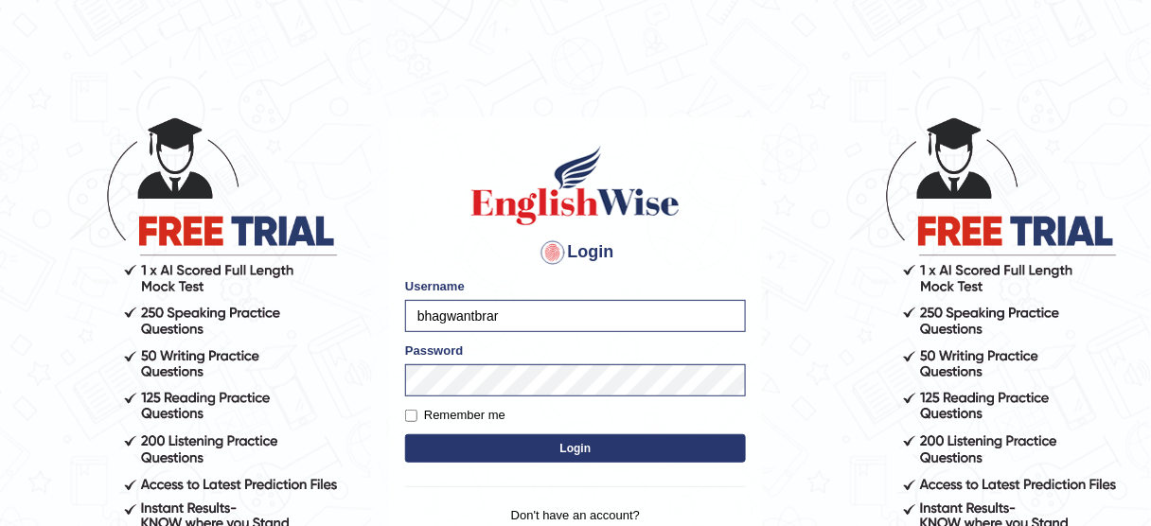
click at [563, 313] on input "bhagwantbrar" at bounding box center [575, 316] width 341 height 32
type input "b"
type input "TharushiKodi"
click at [507, 444] on button "Login" at bounding box center [575, 449] width 341 height 28
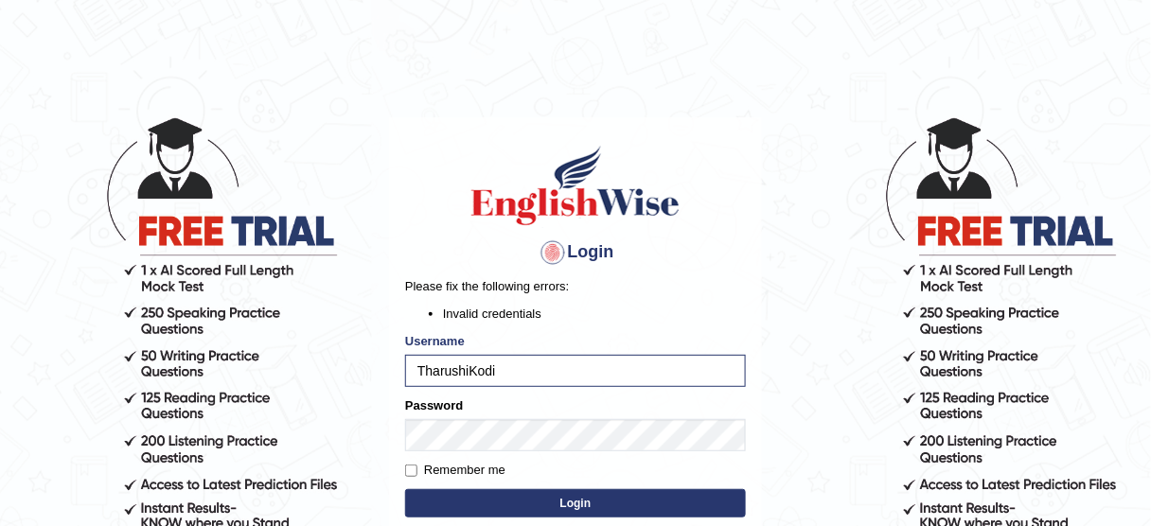
click at [518, 495] on button "Login" at bounding box center [575, 504] width 341 height 28
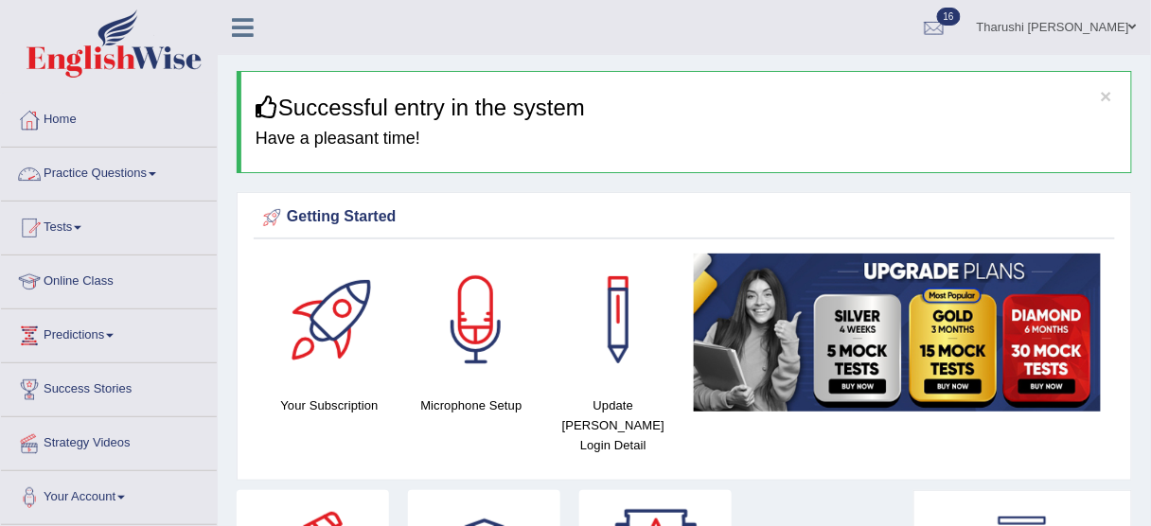
click at [133, 162] on link "Practice Questions" at bounding box center [109, 171] width 216 height 47
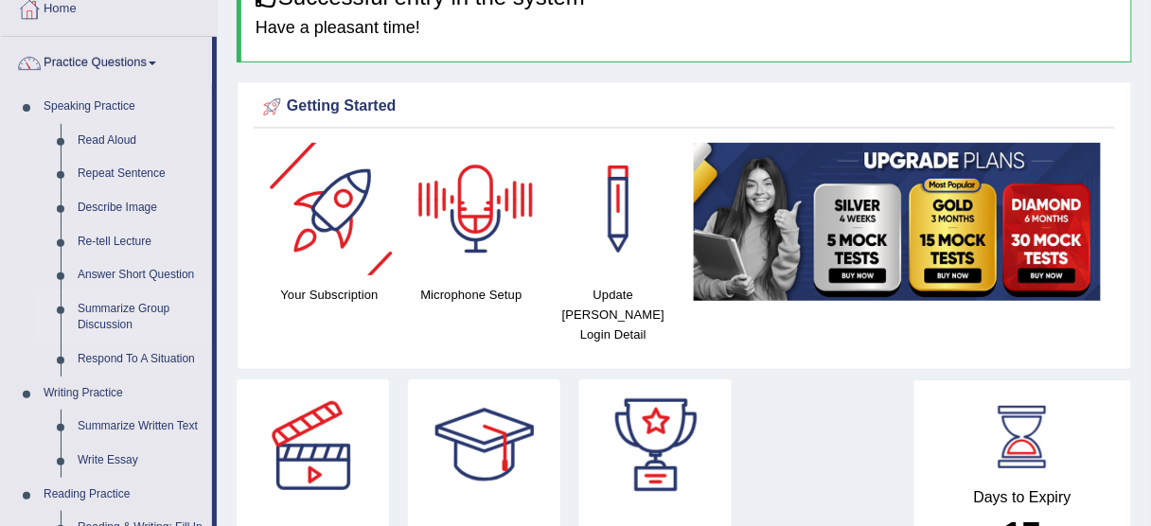
scroll to position [234, 0]
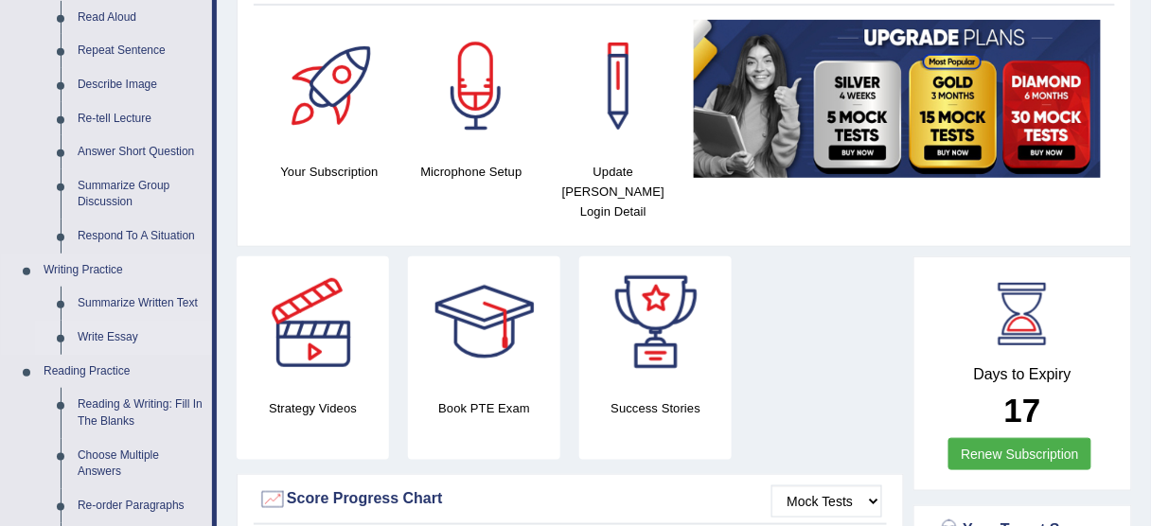
click at [107, 336] on link "Write Essay" at bounding box center [140, 338] width 143 height 34
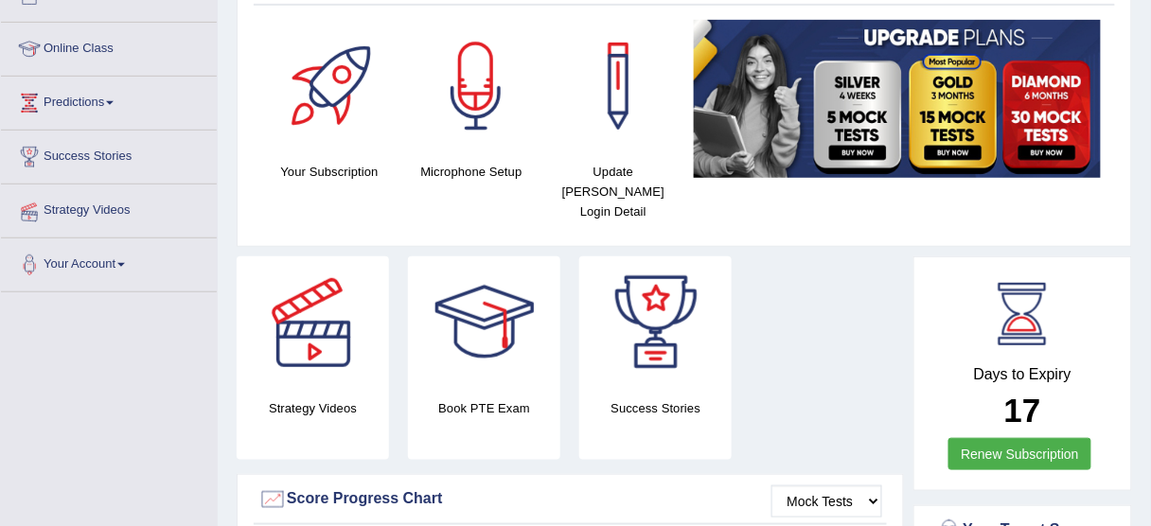
scroll to position [242, 0]
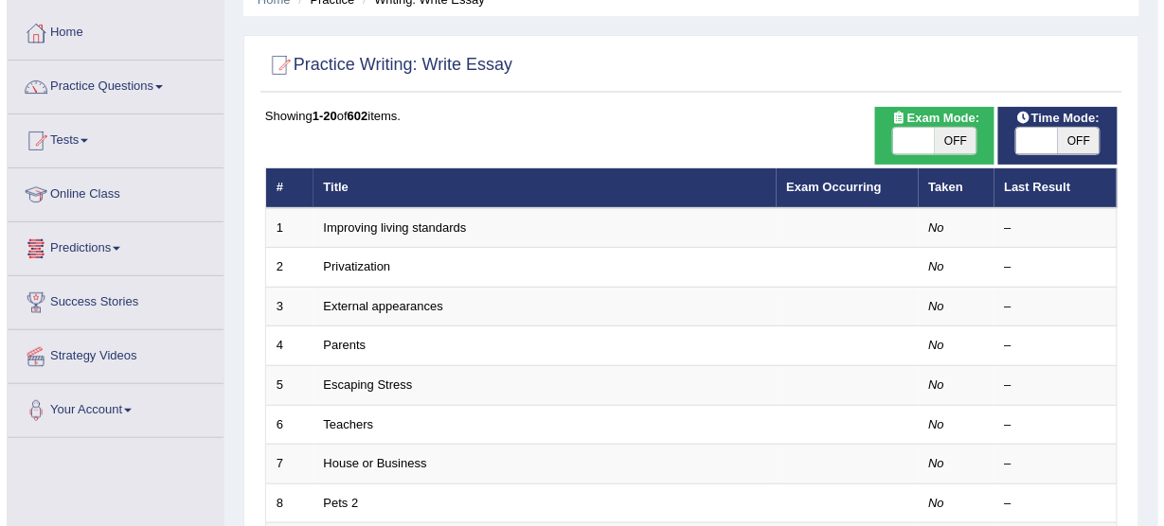
scroll to position [76, 0]
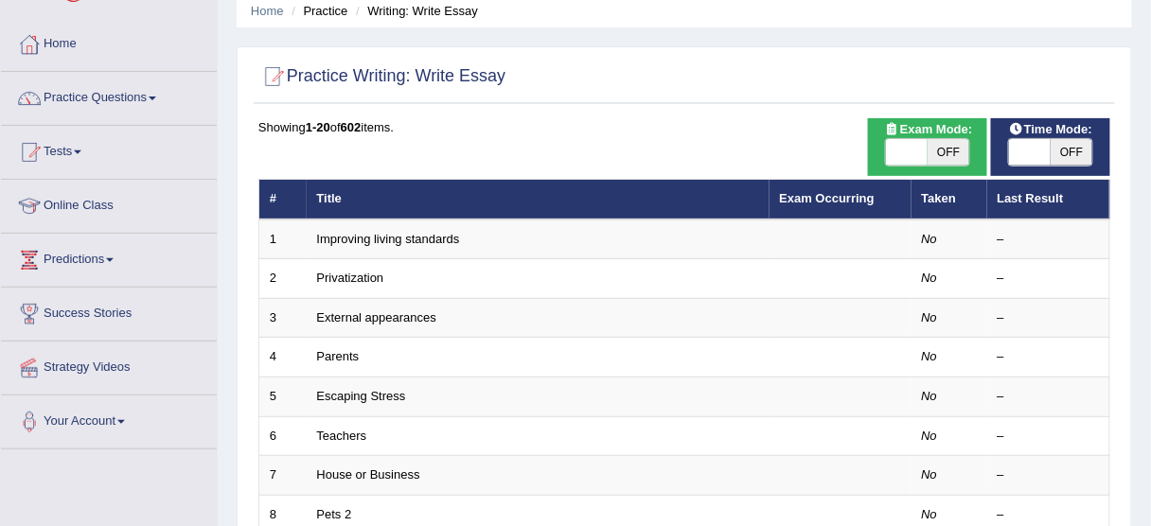
click at [951, 154] on span "OFF" at bounding box center [949, 152] width 42 height 27
checkbox input "true"
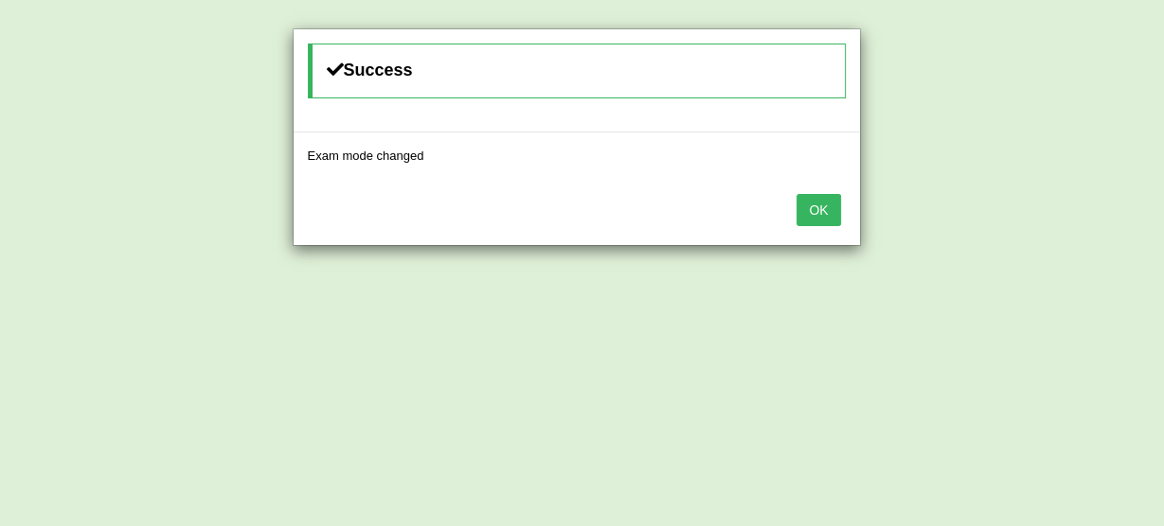
click at [818, 203] on button "OK" at bounding box center [818, 210] width 44 height 32
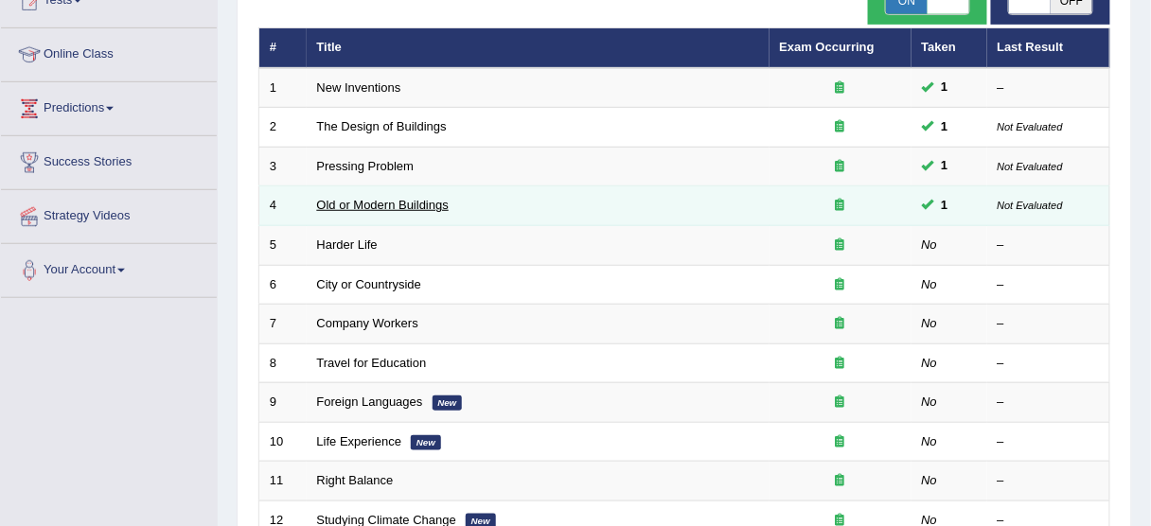
click at [410, 200] on link "Old or Modern Buildings" at bounding box center [383, 205] width 132 height 14
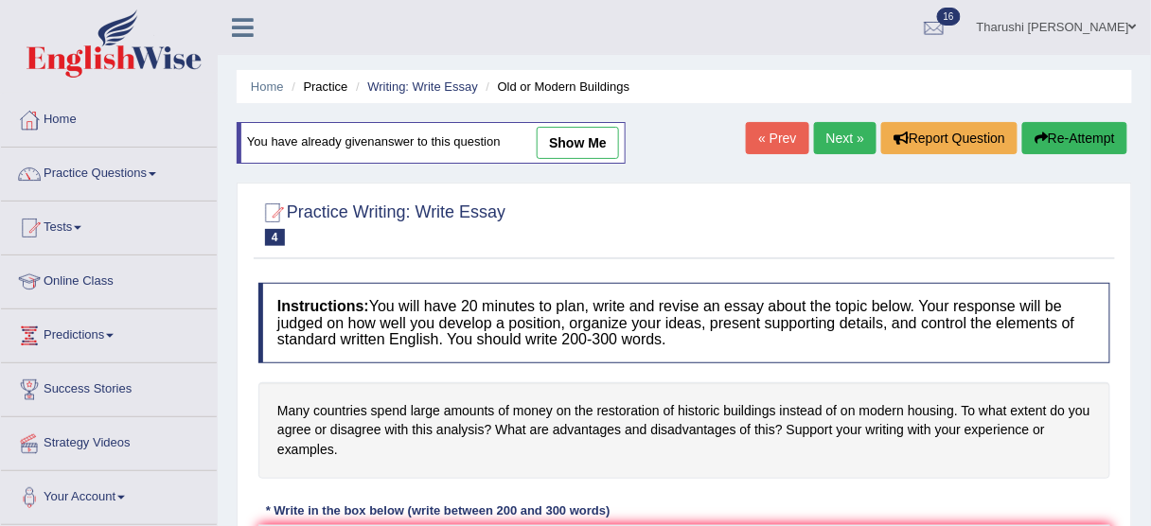
click at [566, 140] on link "show me" at bounding box center [578, 143] width 82 height 32
type textarea "The increasing influence of many countries spending large amounts of money on t…"
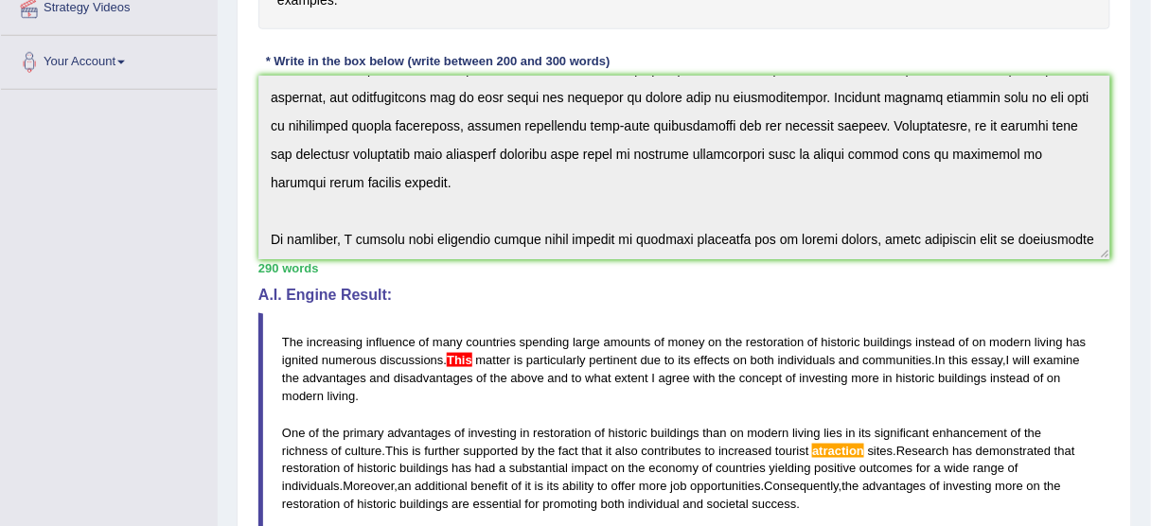
scroll to position [530, 0]
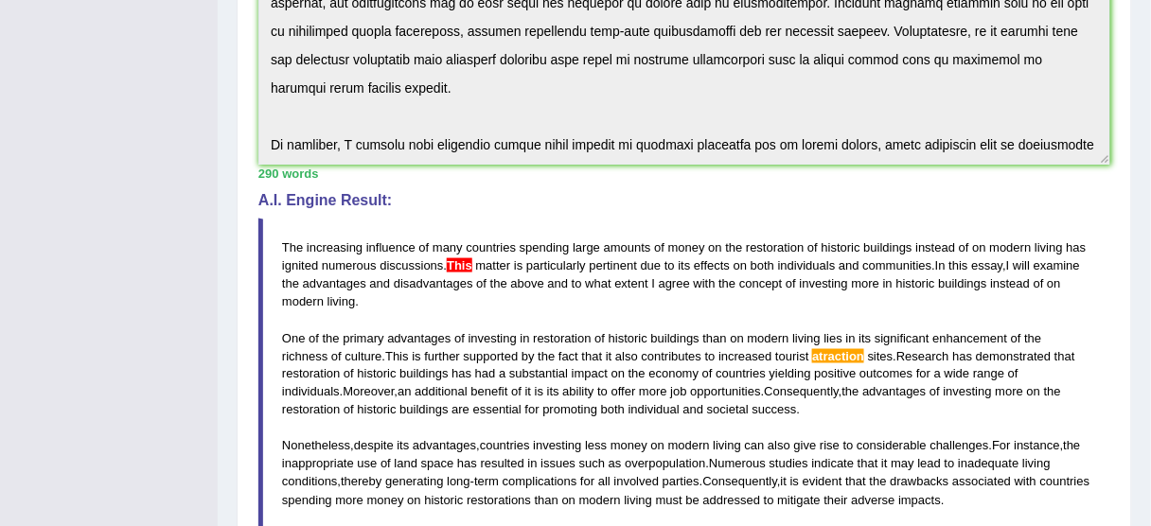
click at [553, 248] on span "spending" at bounding box center [545, 247] width 50 height 14
click at [476, 258] on span "matter" at bounding box center [493, 265] width 35 height 14
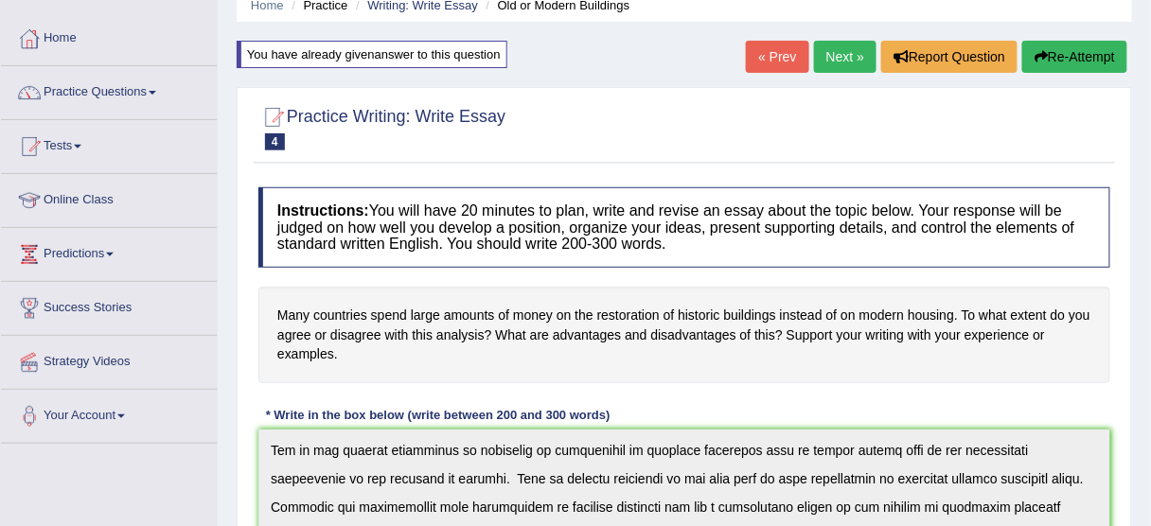
scroll to position [0, 0]
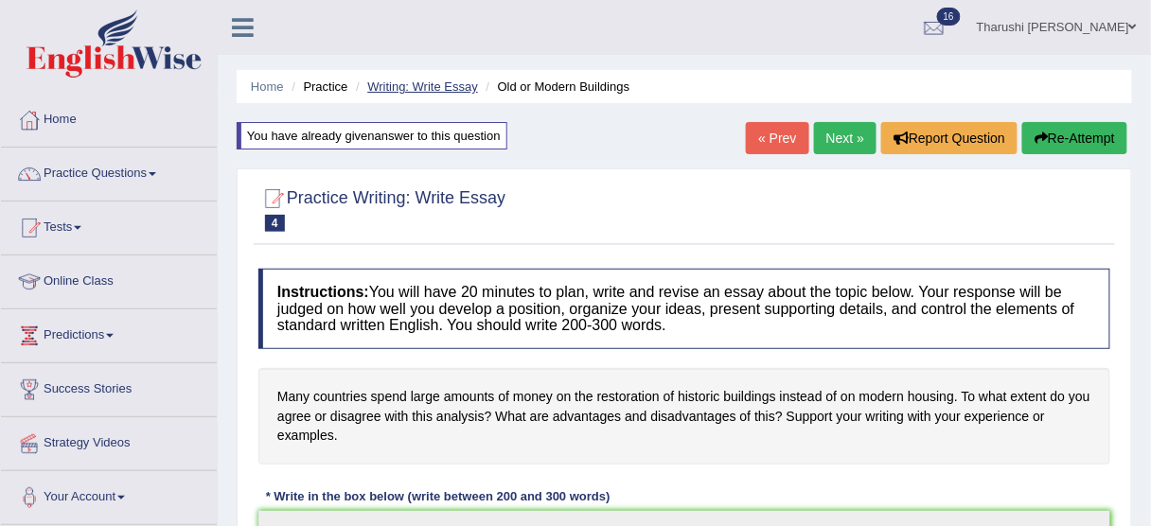
click at [462, 89] on link "Writing: Write Essay" at bounding box center [422, 87] width 111 height 14
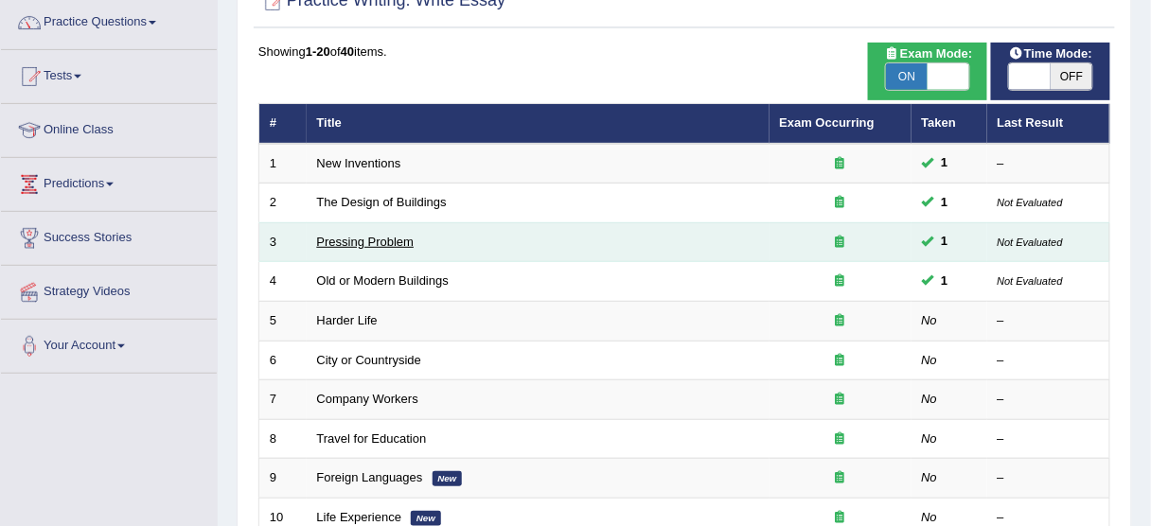
click at [390, 237] on link "Pressing Problem" at bounding box center [366, 242] width 98 height 14
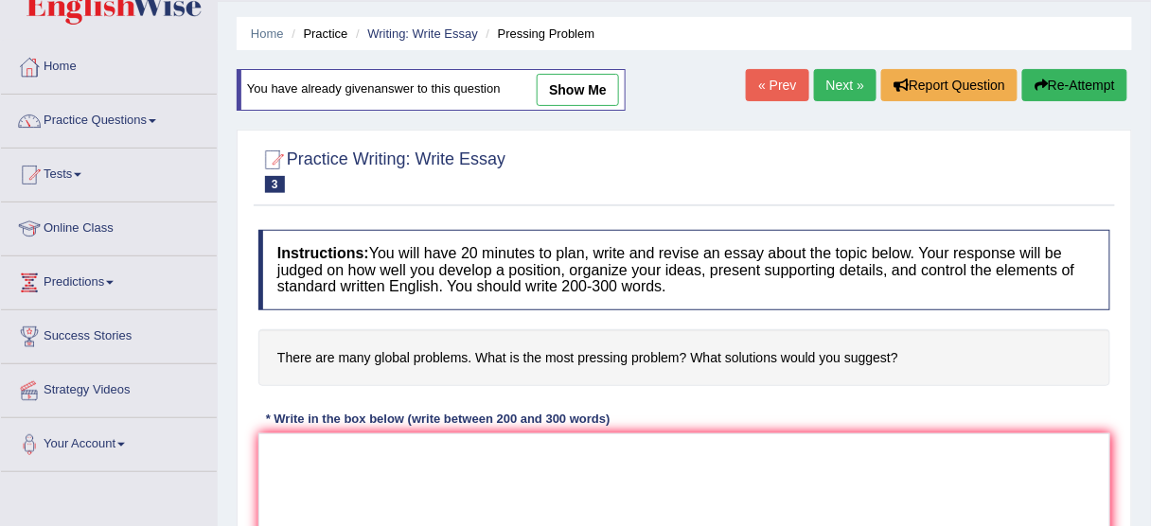
scroll to position [76, 0]
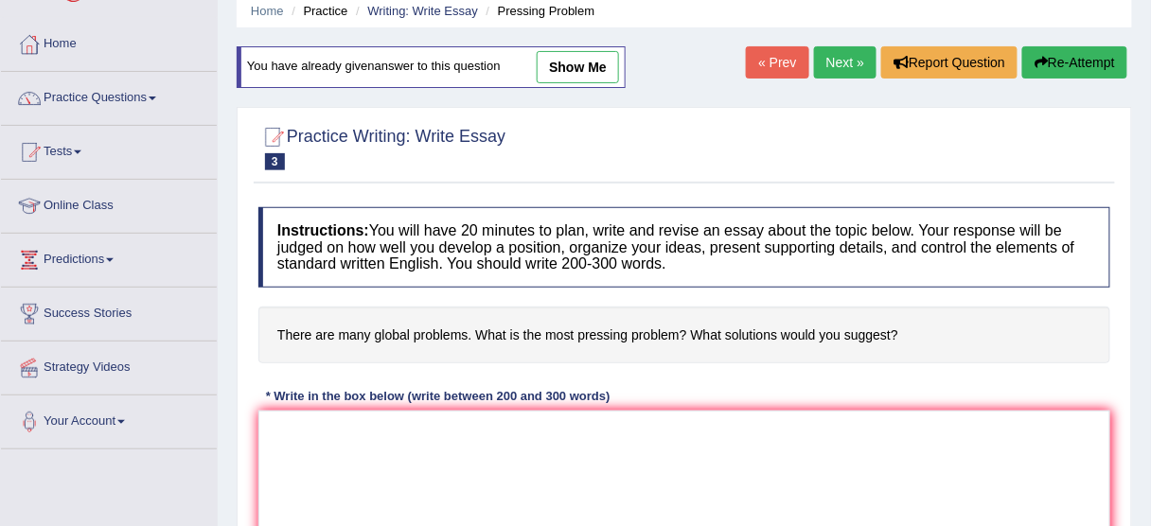
click at [582, 73] on link "show me" at bounding box center [578, 67] width 82 height 32
type textarea "The increasing influence of global problems on our lives has ignited numerous d…"
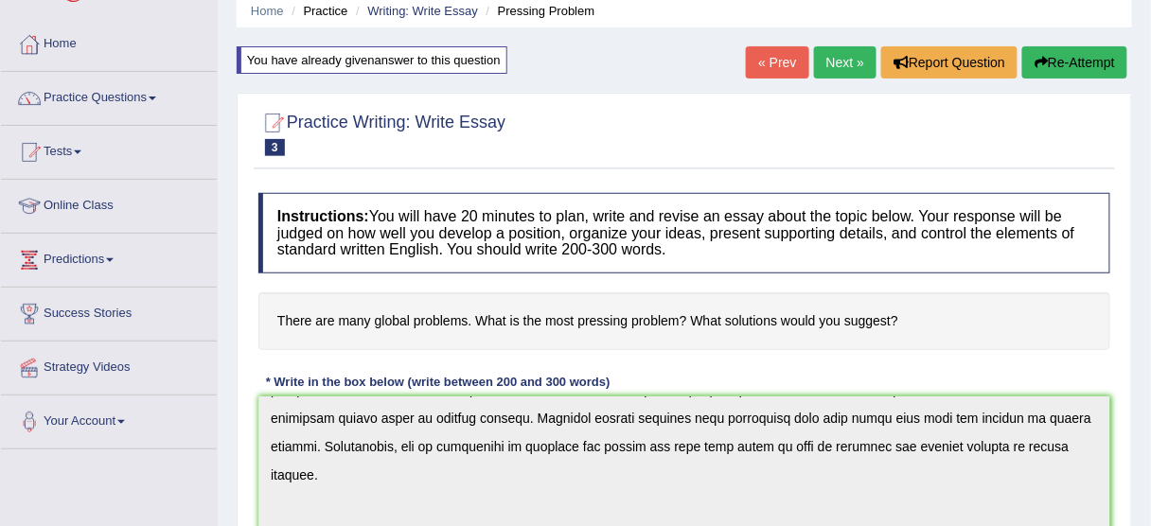
click at [749, 63] on link "« Prev" at bounding box center [777, 62] width 62 height 32
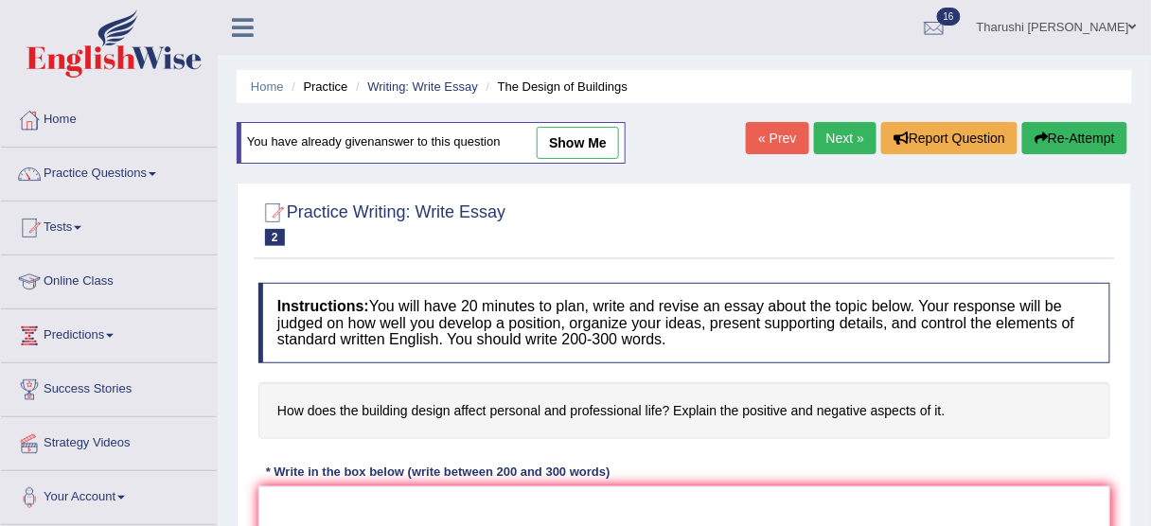
click at [583, 134] on link "show me" at bounding box center [578, 143] width 82 height 32
type textarea "The increasing influence of building design on our lives has ignited numerous d…"
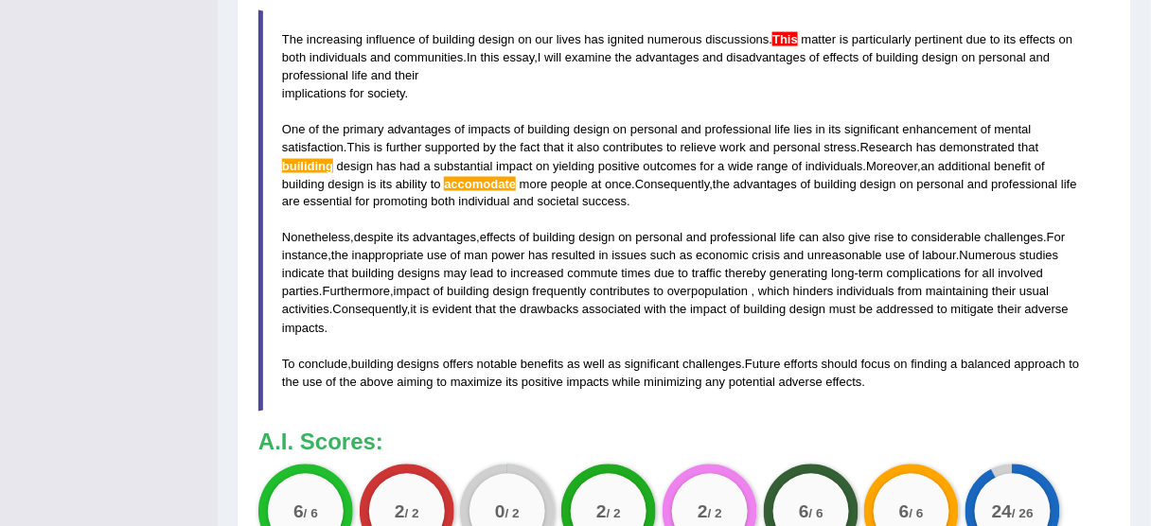
scroll to position [700, 0]
click at [983, 220] on blockquote "The increasing influence of building design on our lives has ignited numerous d…" at bounding box center [684, 210] width 852 height 401
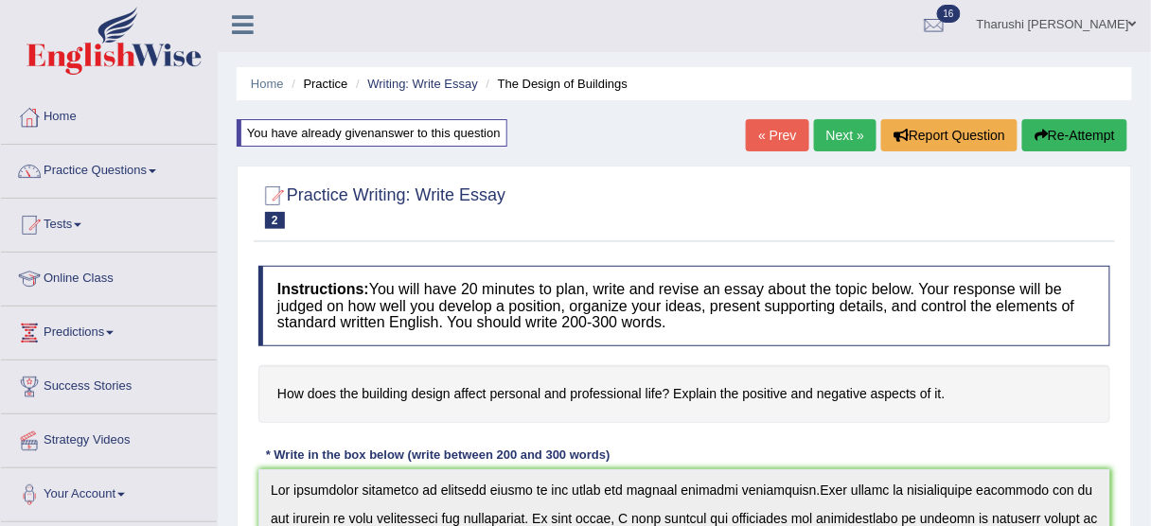
scroll to position [1, 0]
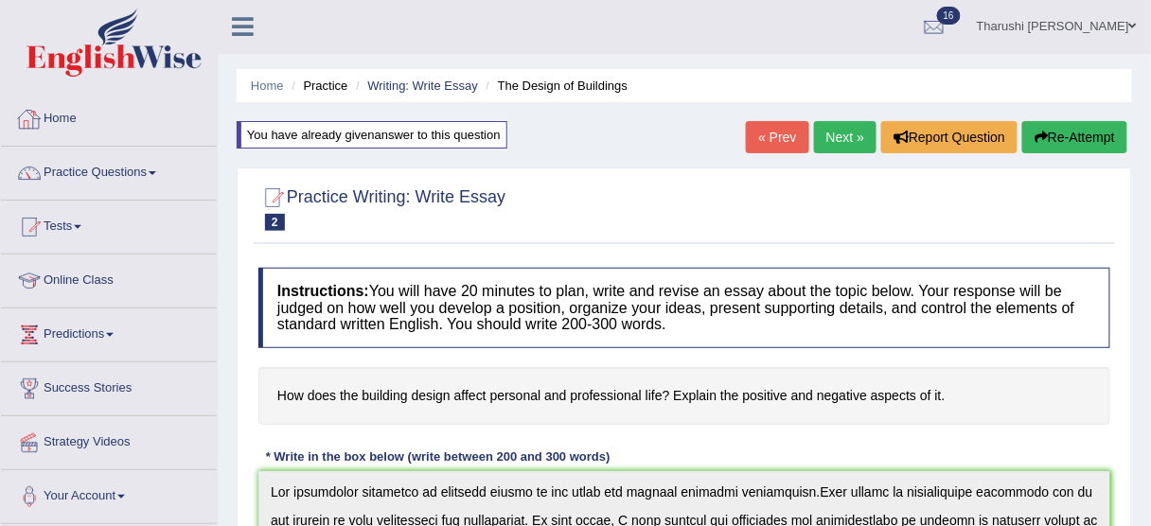
click at [63, 117] on link "Home" at bounding box center [109, 116] width 216 height 47
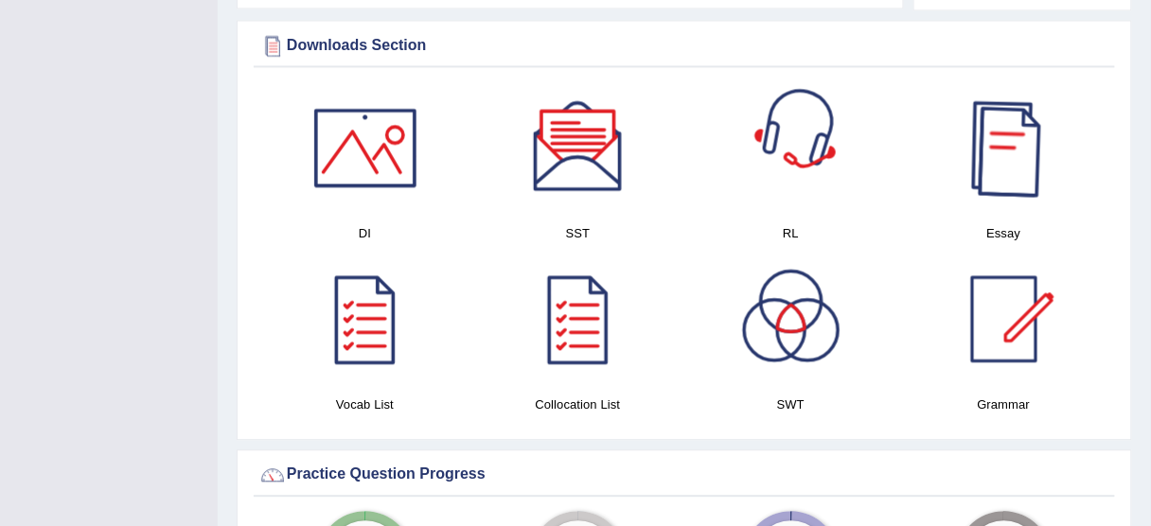
click at [993, 133] on div at bounding box center [1004, 147] width 133 height 133
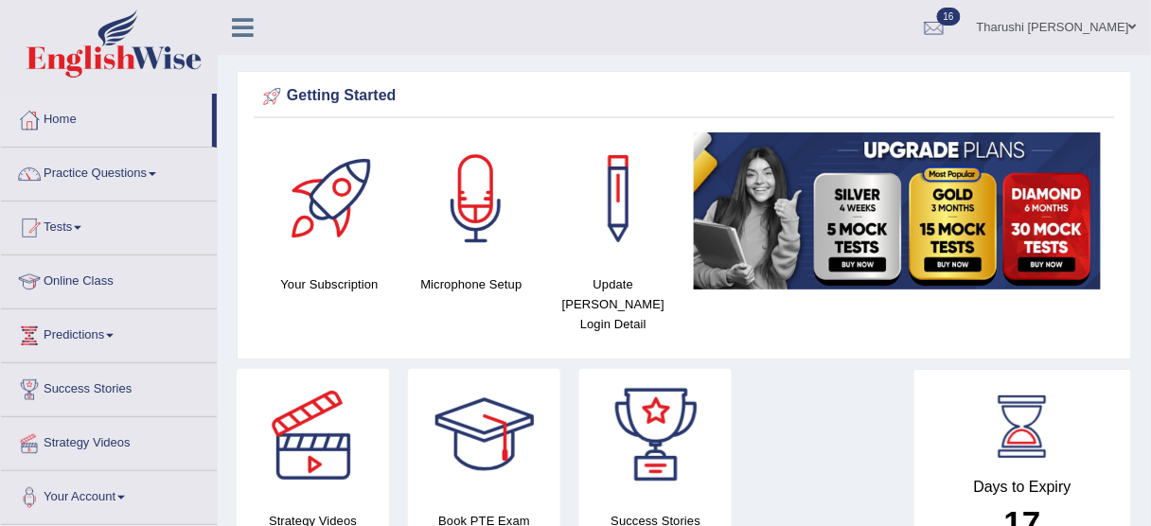
click at [1041, 30] on link "Tharushi Shehara Kodikara" at bounding box center [1057, 24] width 188 height 49
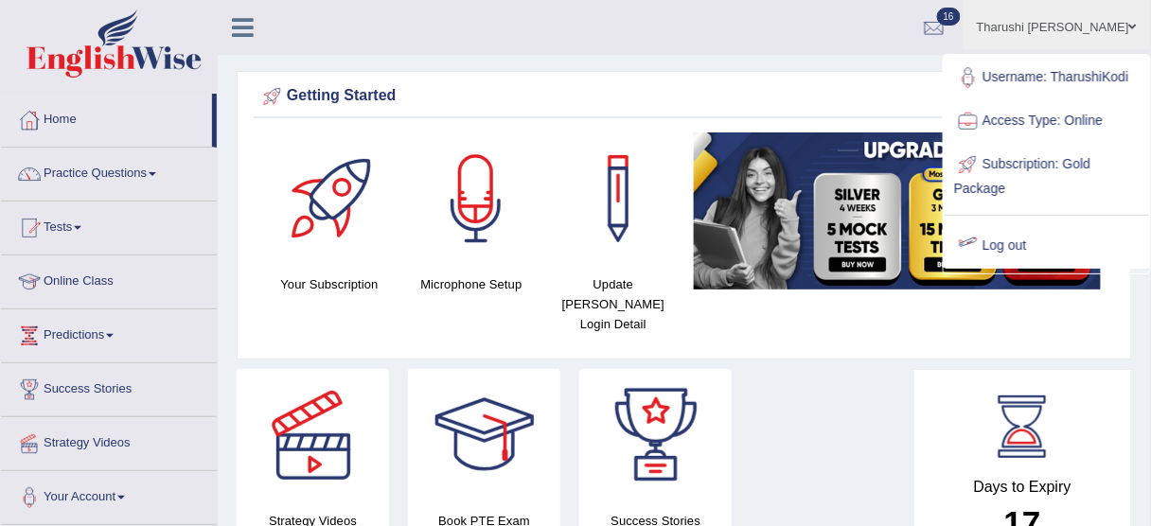
click at [992, 239] on link "Log out" at bounding box center [1047, 246] width 205 height 44
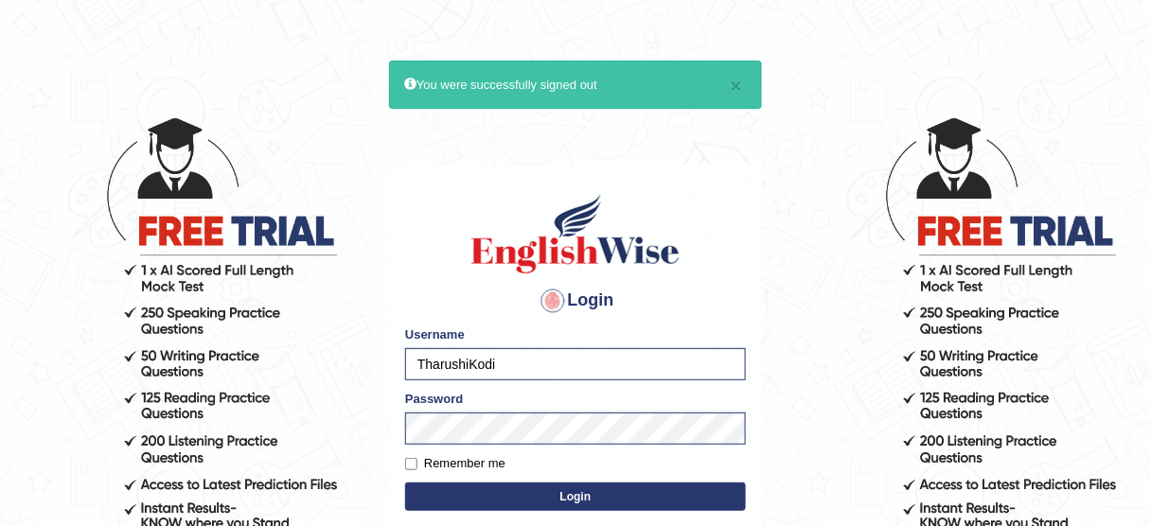
type input "KaurRavinder"
click at [680, 483] on button "Login" at bounding box center [575, 497] width 341 height 28
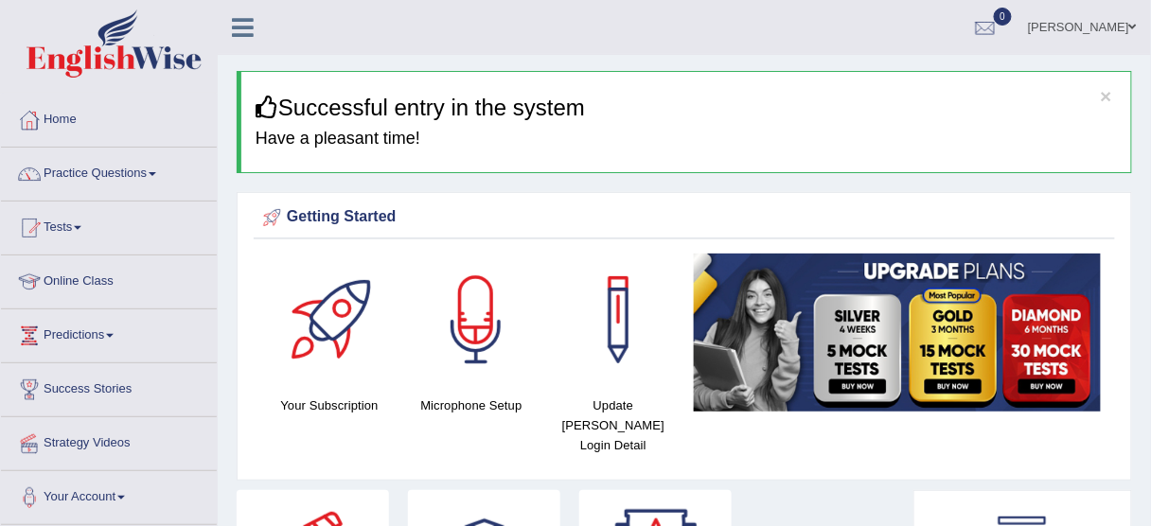
click at [1089, 23] on link "[PERSON_NAME]" at bounding box center [1082, 24] width 137 height 49
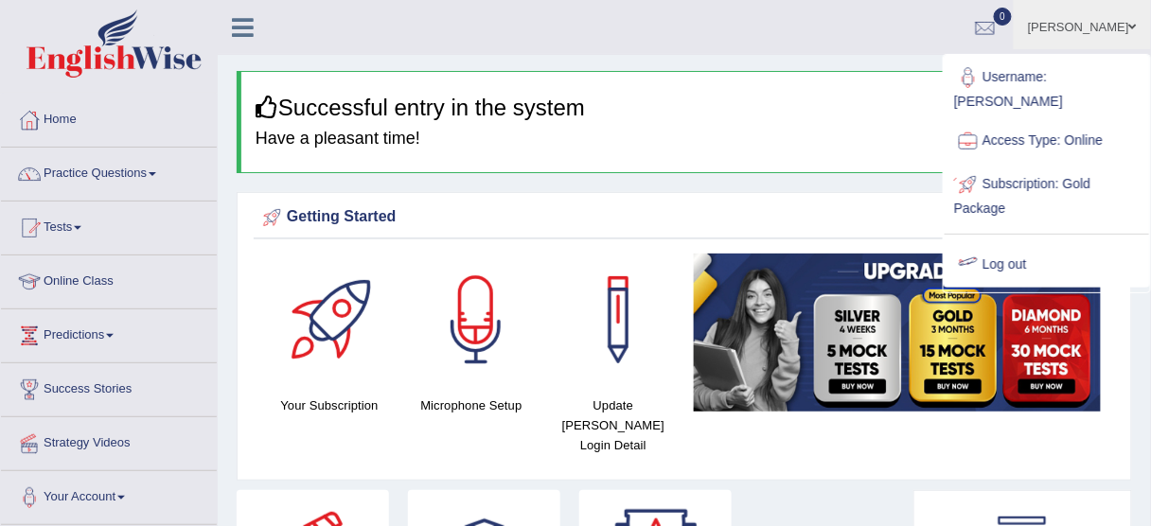
click at [995, 243] on link "Log out" at bounding box center [1047, 265] width 205 height 44
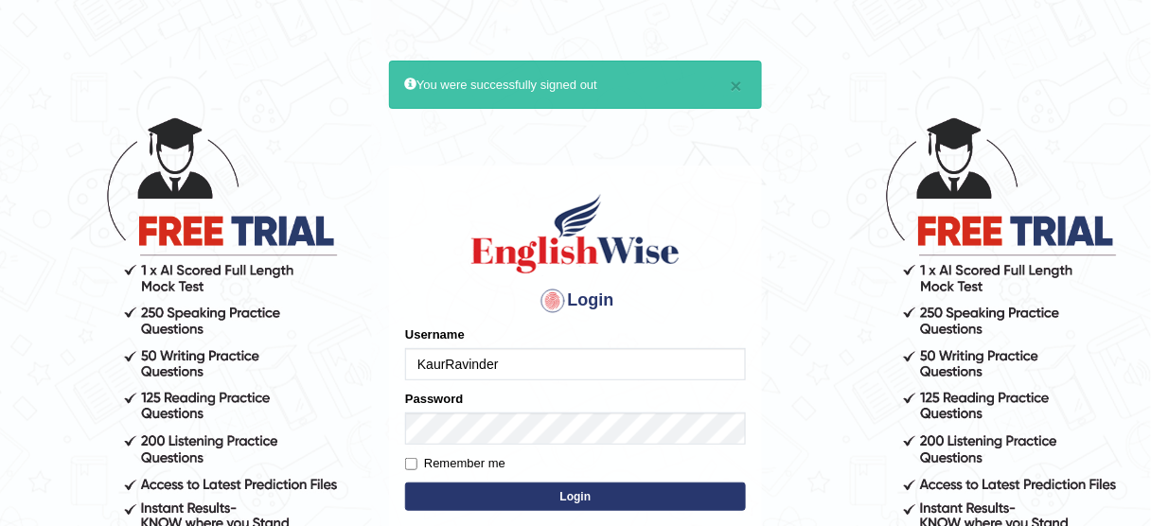
click at [583, 356] on input "KaurRavinder" at bounding box center [575, 364] width 341 height 32
click at [583, 357] on input "KaurRavinder" at bounding box center [575, 364] width 341 height 32
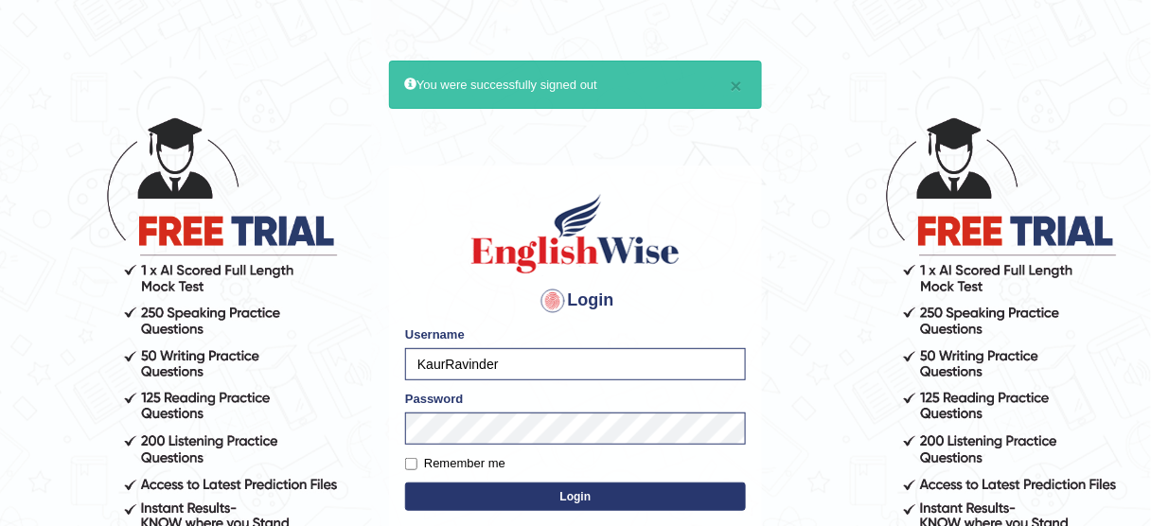
type input "TharushiKodi"
click at [637, 493] on button "Login" at bounding box center [575, 497] width 341 height 28
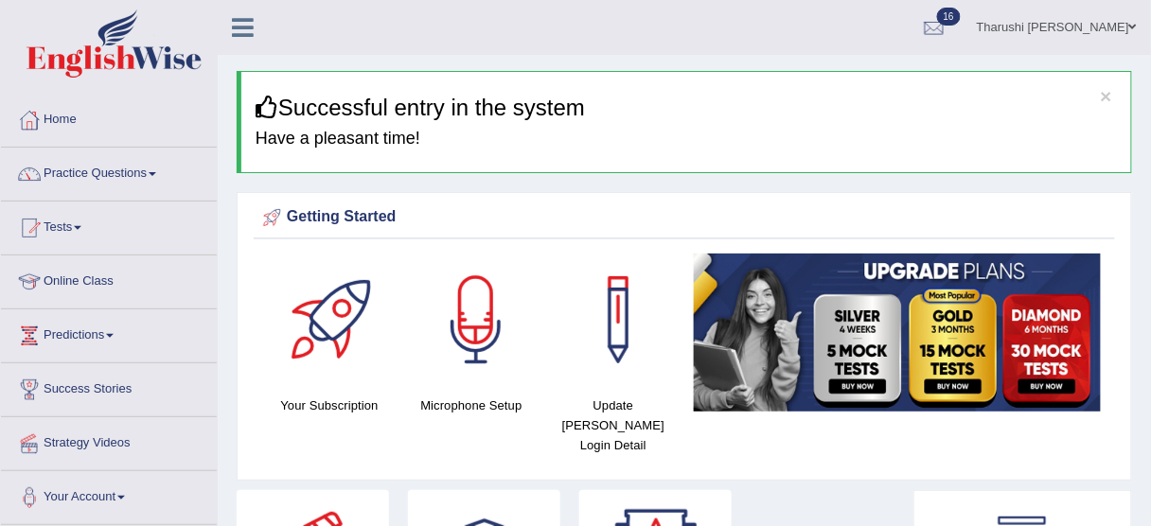
click at [1003, 19] on link "Tharushi [PERSON_NAME]" at bounding box center [1057, 24] width 188 height 49
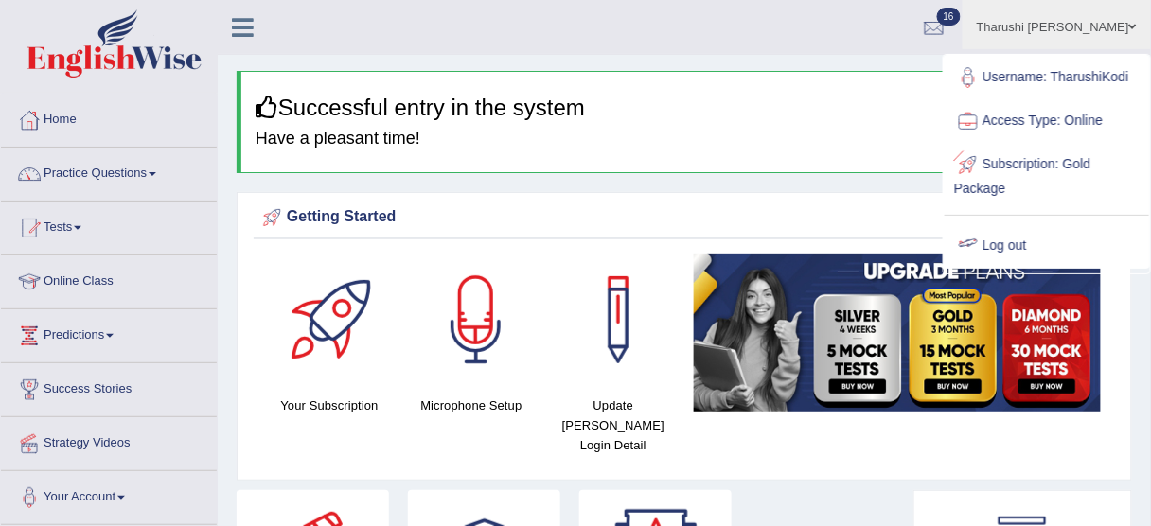
click at [1001, 237] on link "Log out" at bounding box center [1047, 246] width 205 height 44
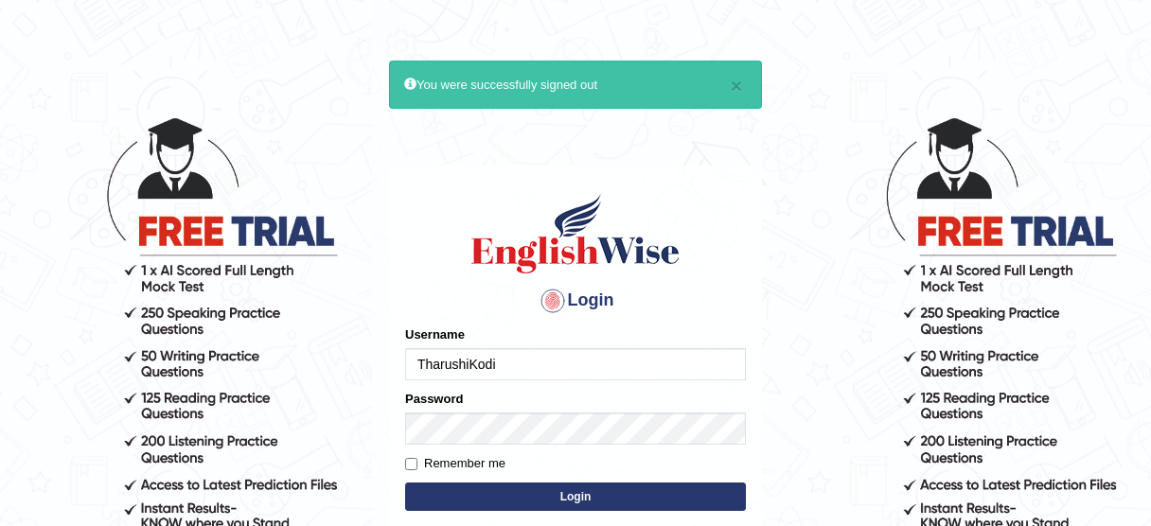
click at [617, 359] on input "TharushiKodi" at bounding box center [575, 364] width 341 height 32
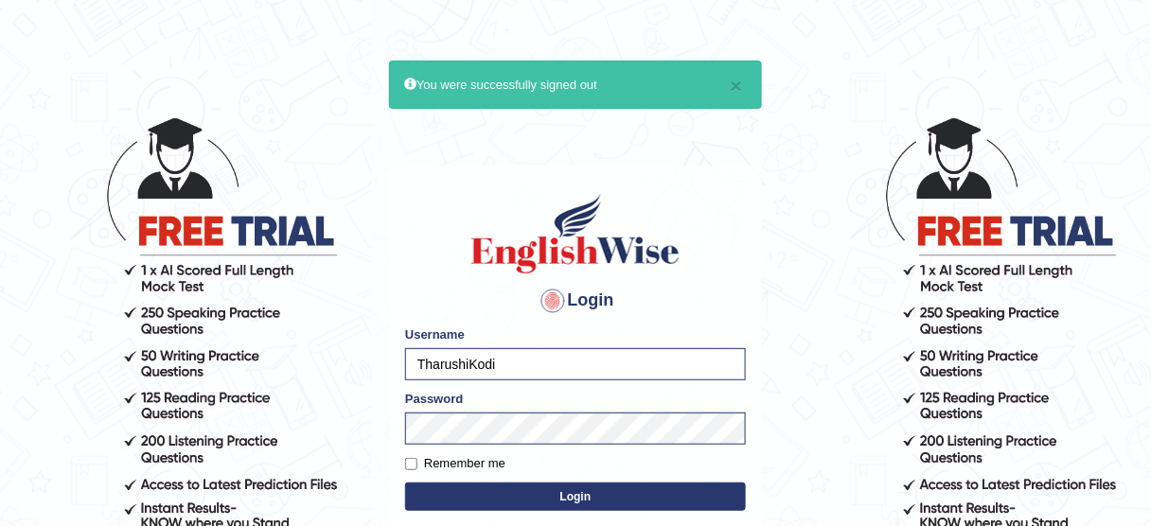
type input "KaurRavinder"
click at [641, 481] on form "Please fix the following errors: Username KaurRavinder Password Remember me Log…" at bounding box center [575, 421] width 341 height 190
click at [632, 490] on button "Login" at bounding box center [575, 497] width 341 height 28
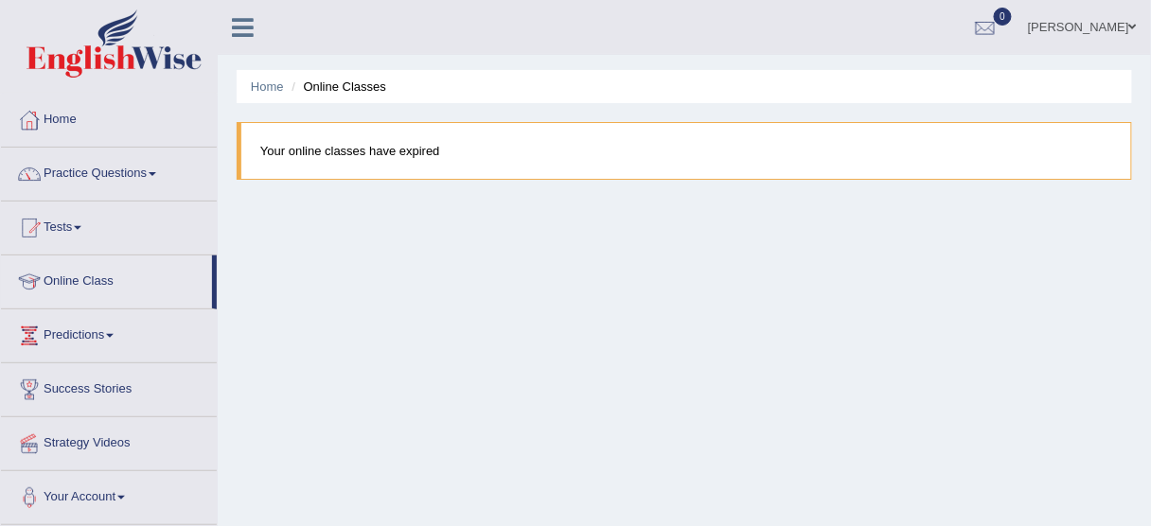
click at [1126, 27] on link "Ravinder Kaur" at bounding box center [1082, 24] width 137 height 49
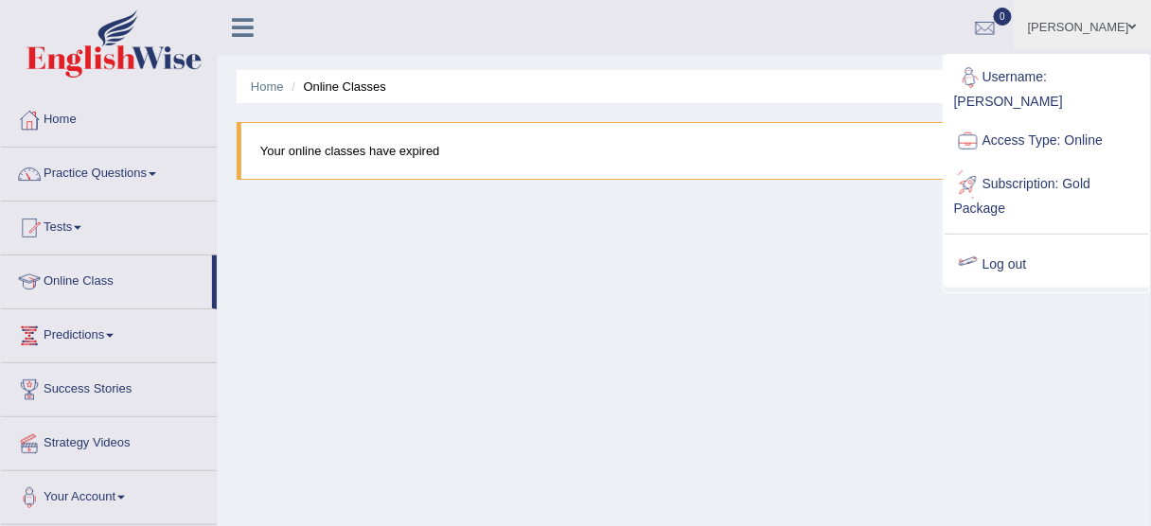
click at [1003, 251] on link "Log out" at bounding box center [1047, 265] width 205 height 44
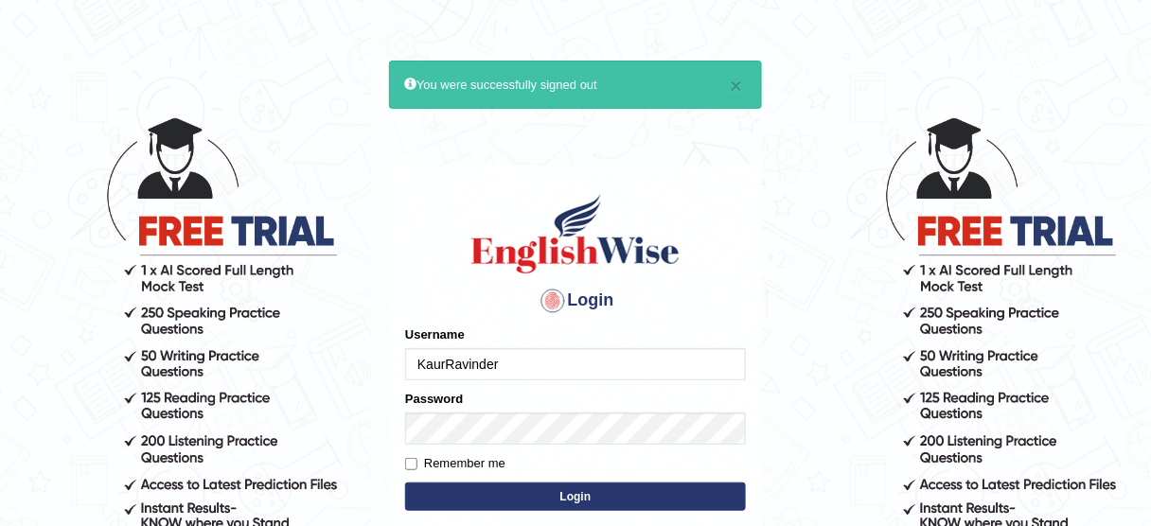
click at [622, 382] on form "Please fix the following errors: Username KaurRavinder Password Remember me Log…" at bounding box center [575, 421] width 341 height 190
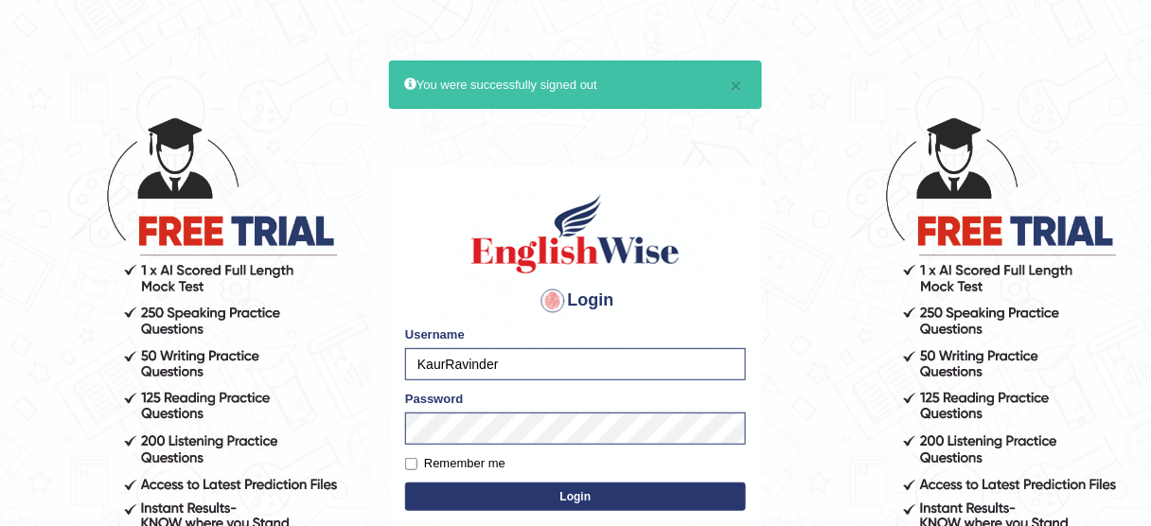
click at [622, 380] on form "Please fix the following errors: Username KaurRavinder Password Remember me Log…" at bounding box center [575, 421] width 341 height 190
click at [621, 377] on form "Please fix the following errors: Username KaurRavinder Password Remember me Log…" at bounding box center [575, 421] width 341 height 190
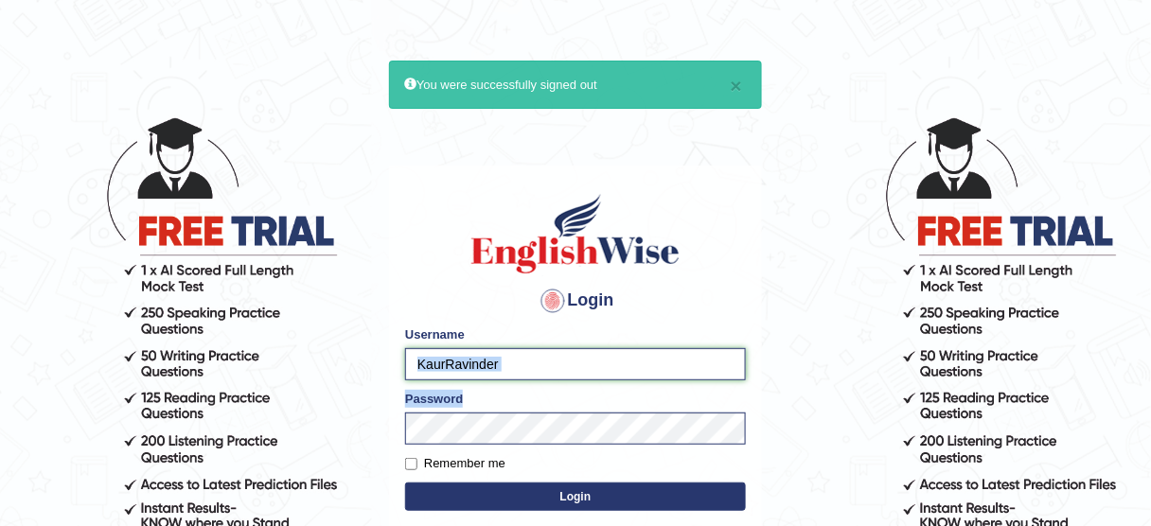
click at [621, 377] on input "KaurRavinder" at bounding box center [575, 364] width 341 height 32
type input "TharushiKodi"
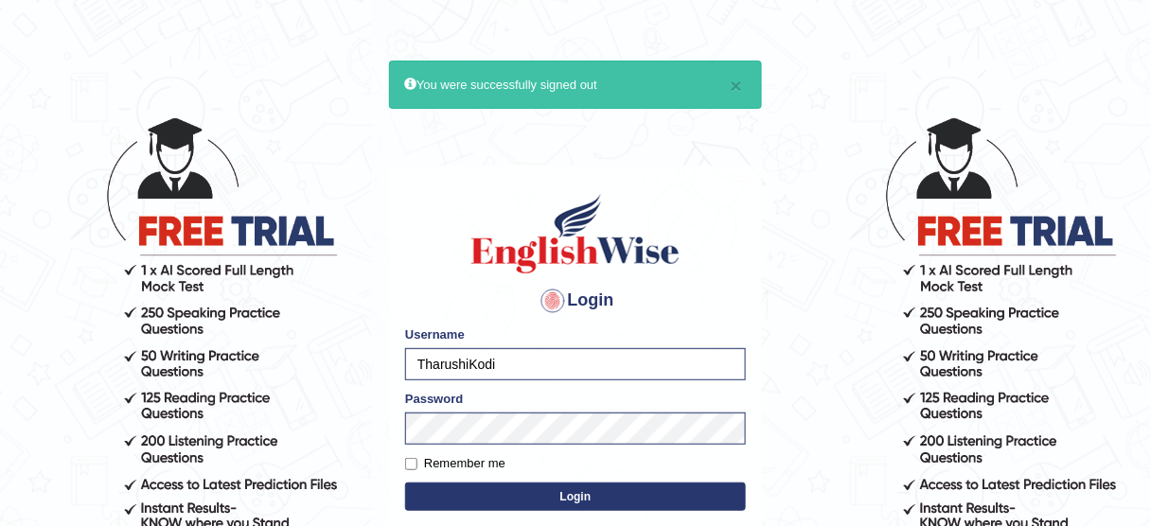
click at [596, 505] on button "Login" at bounding box center [575, 497] width 341 height 28
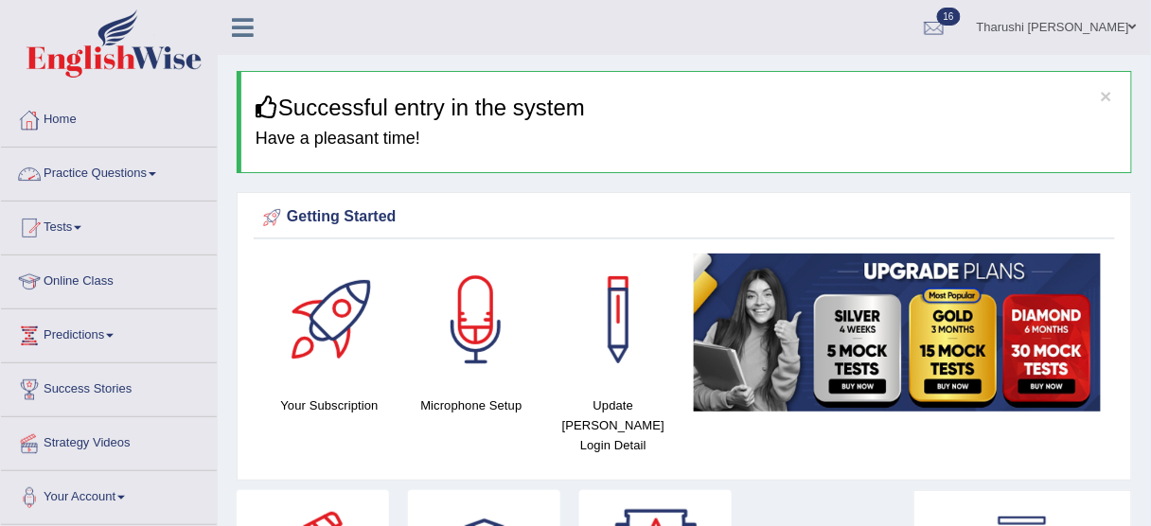
click at [152, 166] on link "Practice Questions" at bounding box center [109, 171] width 216 height 47
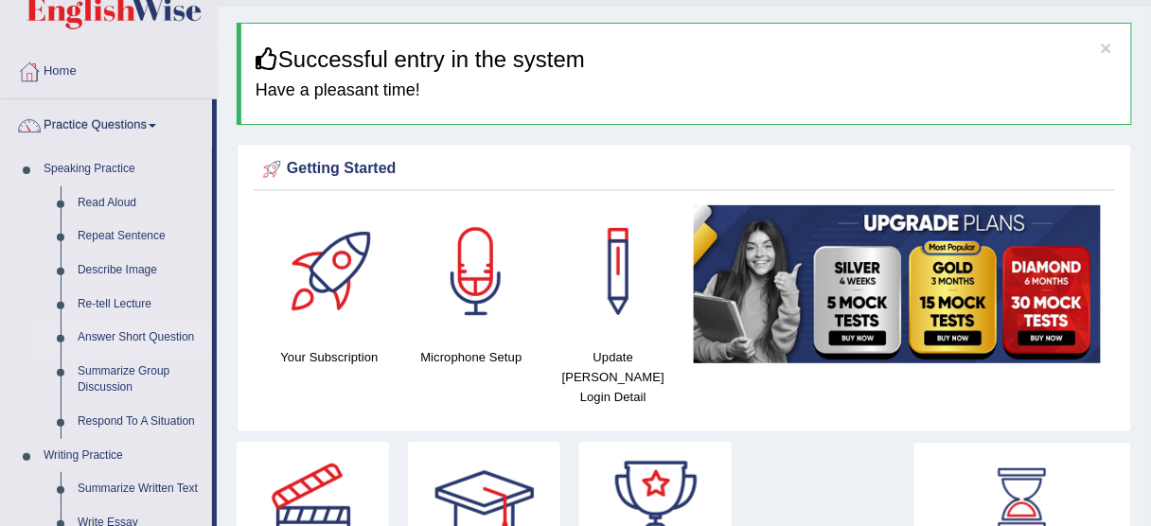
scroll to position [76, 0]
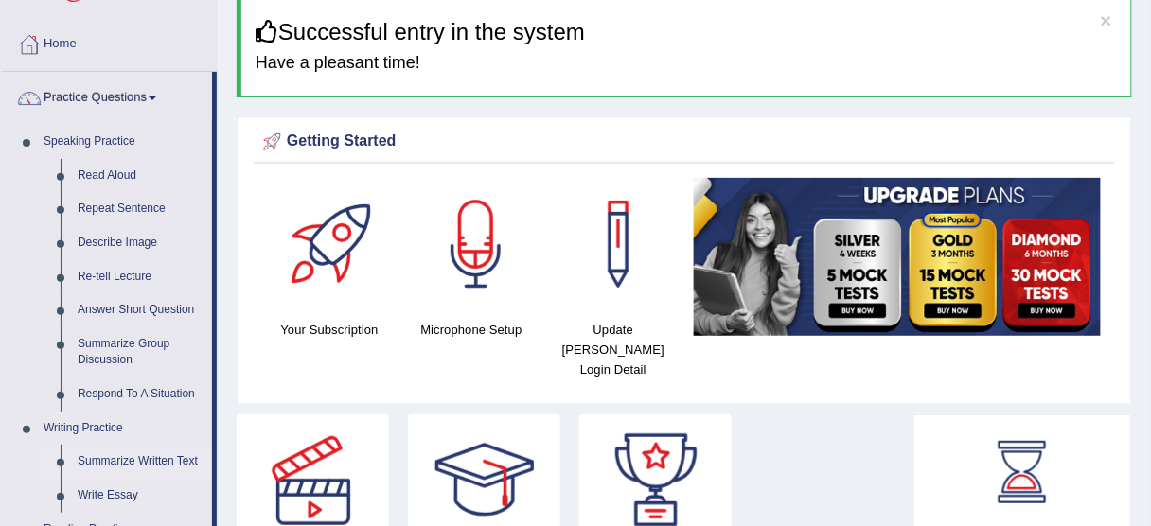
click at [127, 454] on link "Summarize Written Text" at bounding box center [140, 462] width 143 height 34
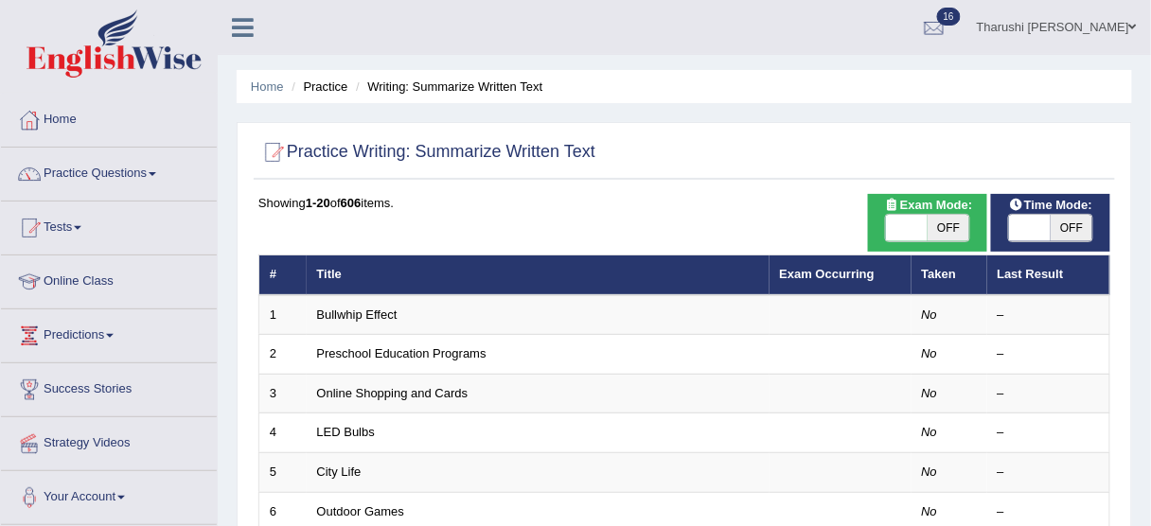
click at [953, 224] on span "OFF" at bounding box center [949, 228] width 42 height 27
checkbox input "true"
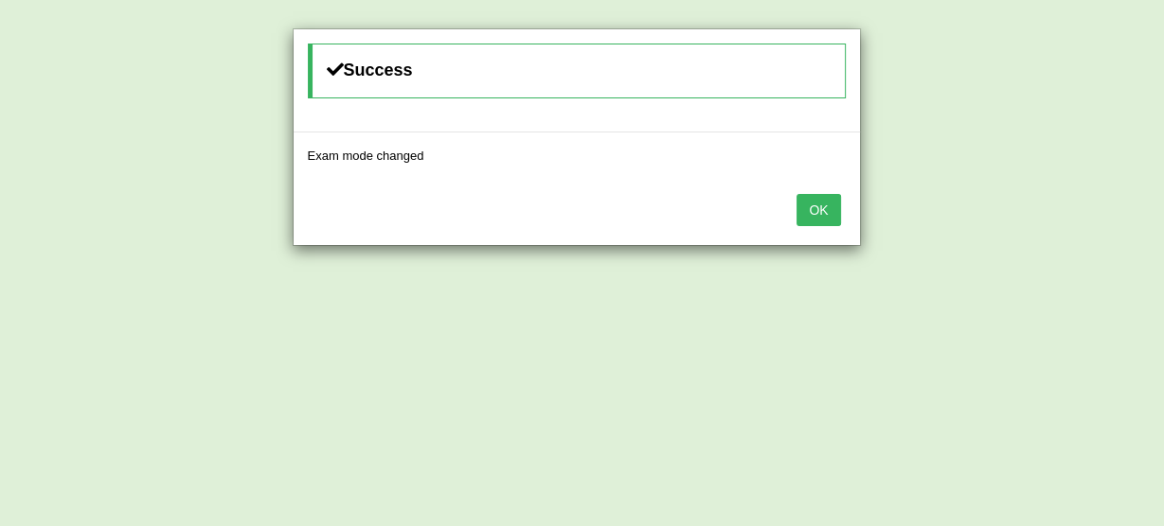
click at [828, 205] on button "OK" at bounding box center [818, 210] width 44 height 32
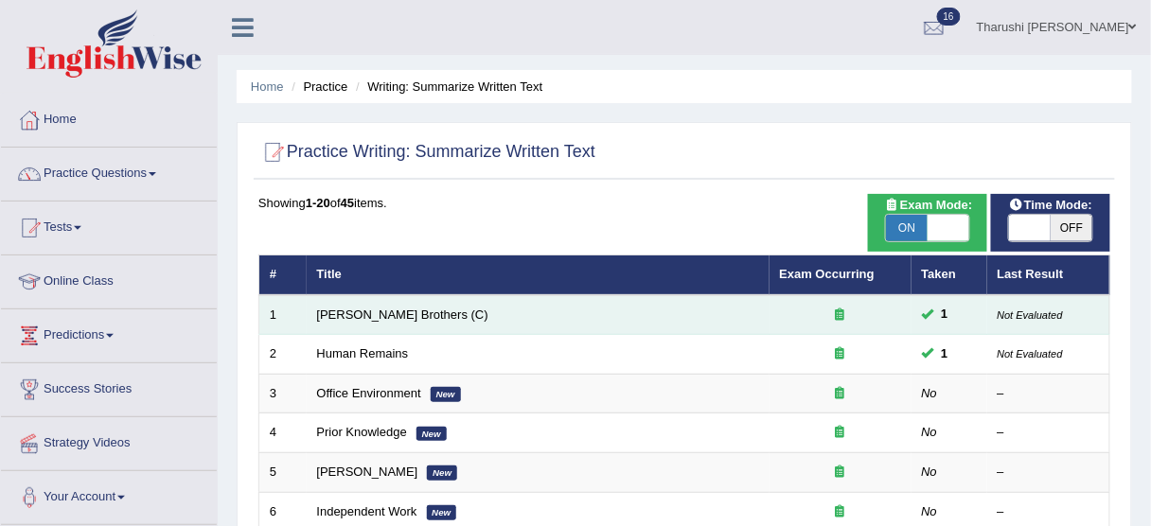
click at [353, 308] on link "Wright Brothers (C)" at bounding box center [402, 315] width 171 height 14
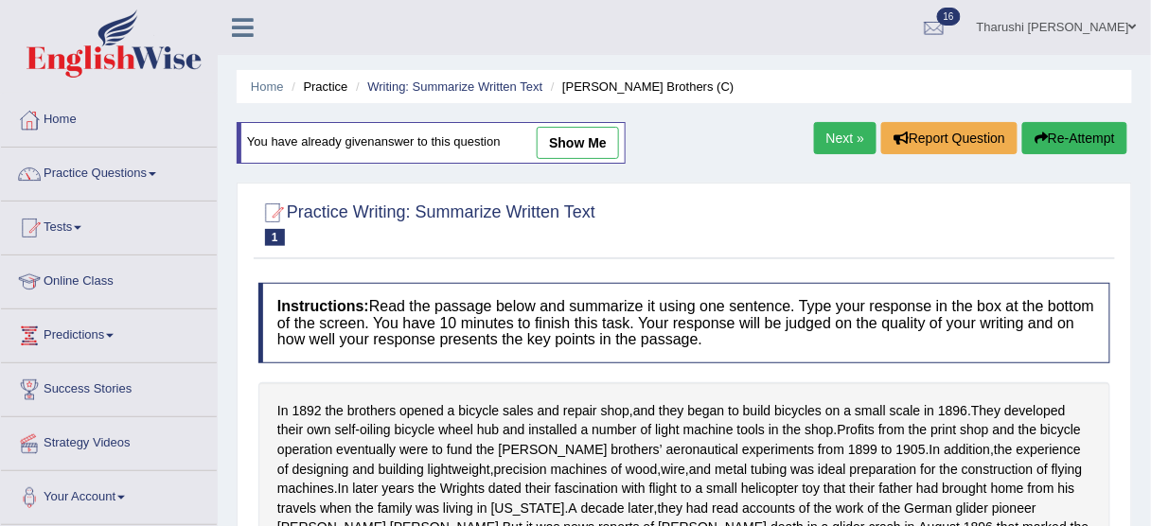
click at [553, 142] on link "show me" at bounding box center [578, 143] width 82 height 32
type textarea "The people developed their own self- oiling bicycle wheel hub and installed a n…"
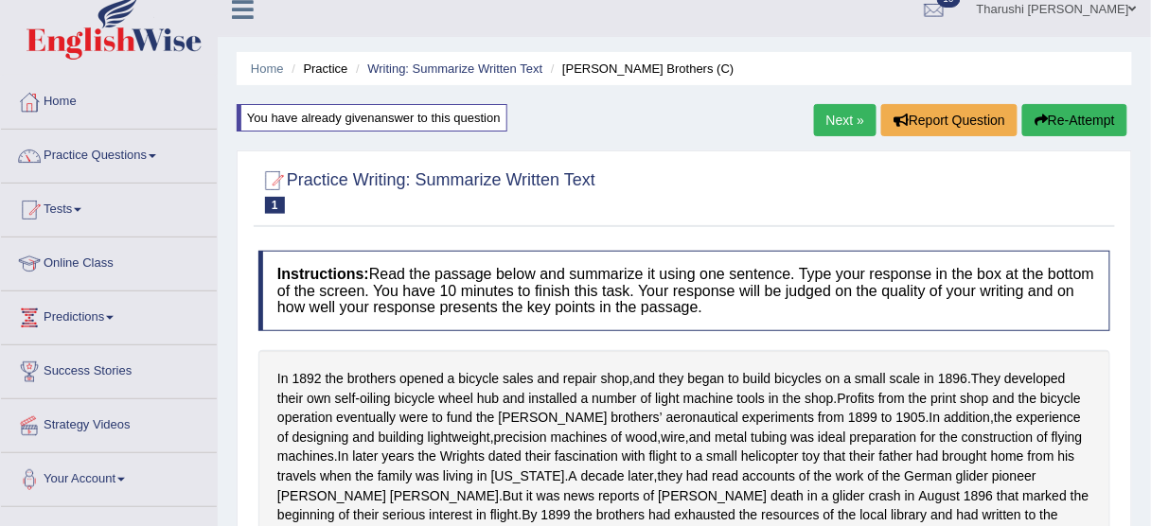
scroll to position [17, 0]
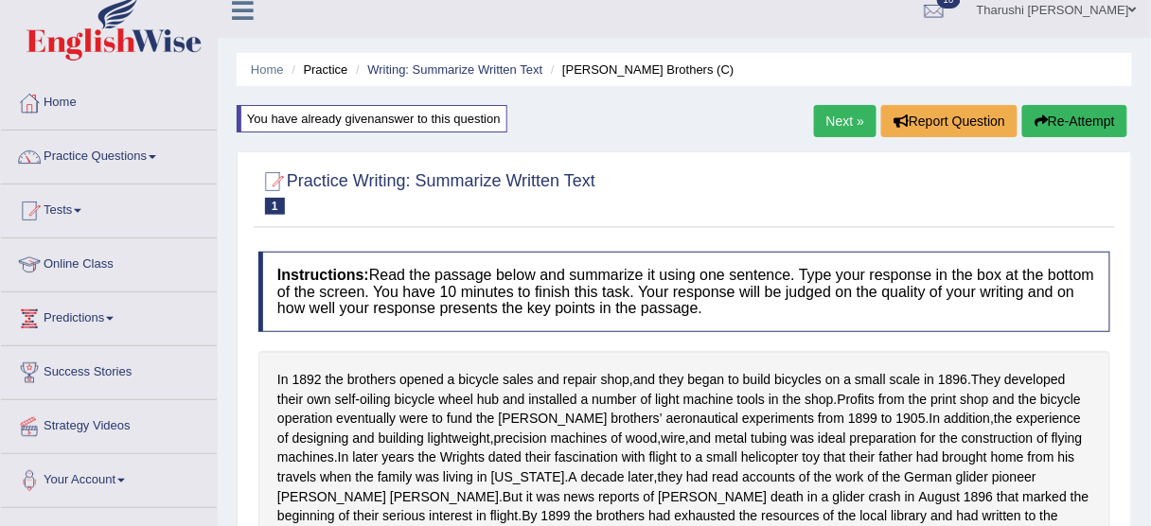
click at [819, 119] on link "Next »" at bounding box center [845, 121] width 62 height 32
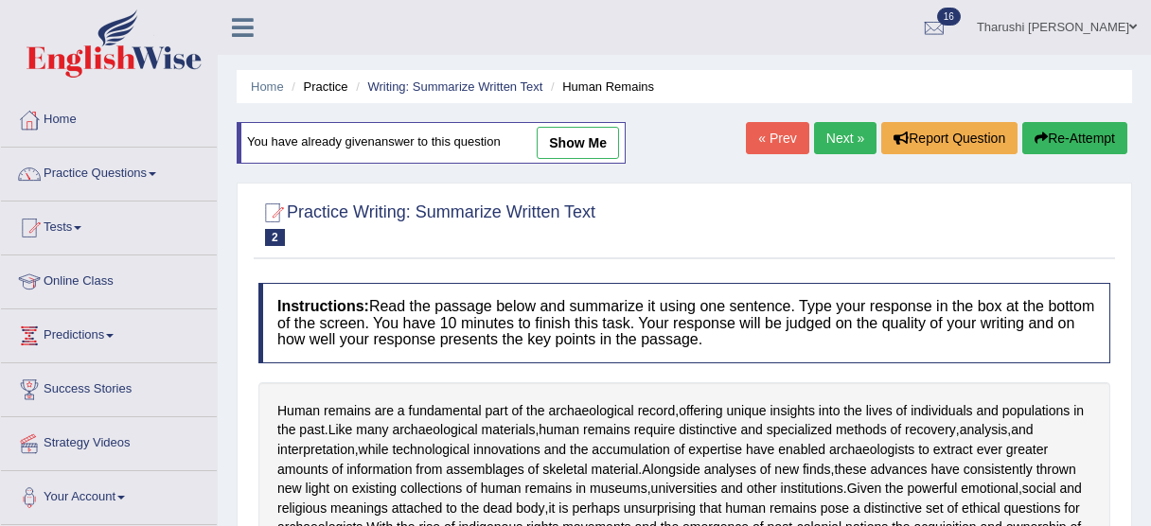
click at [603, 133] on link "show me" at bounding box center [578, 143] width 82 height 32
type textarea "Human remains are a fundamental part of the archaeological record, offering uni…"
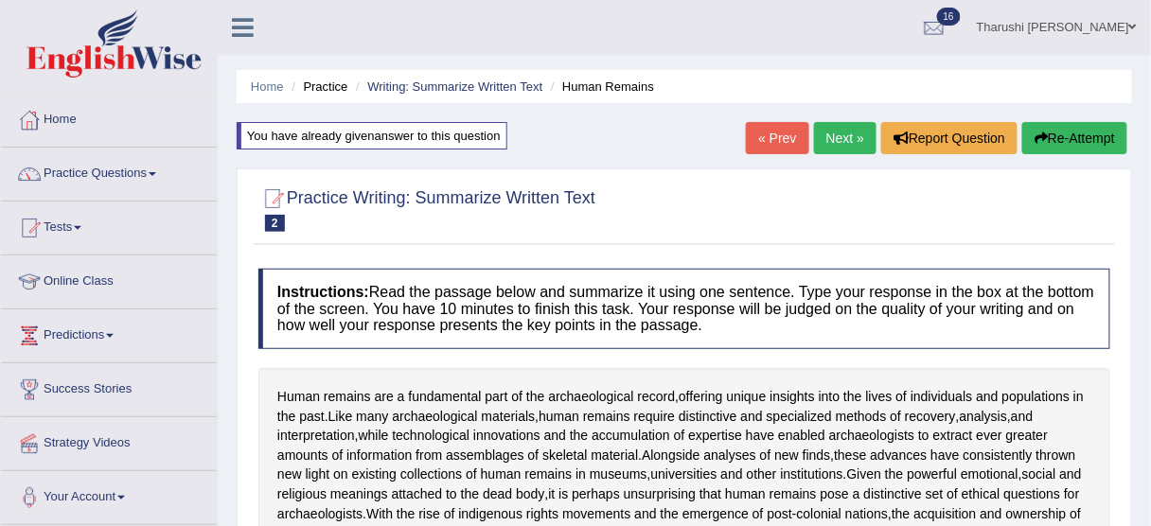
click at [1014, 24] on link "Tharushi Shehara Kodikara" at bounding box center [1057, 24] width 188 height 49
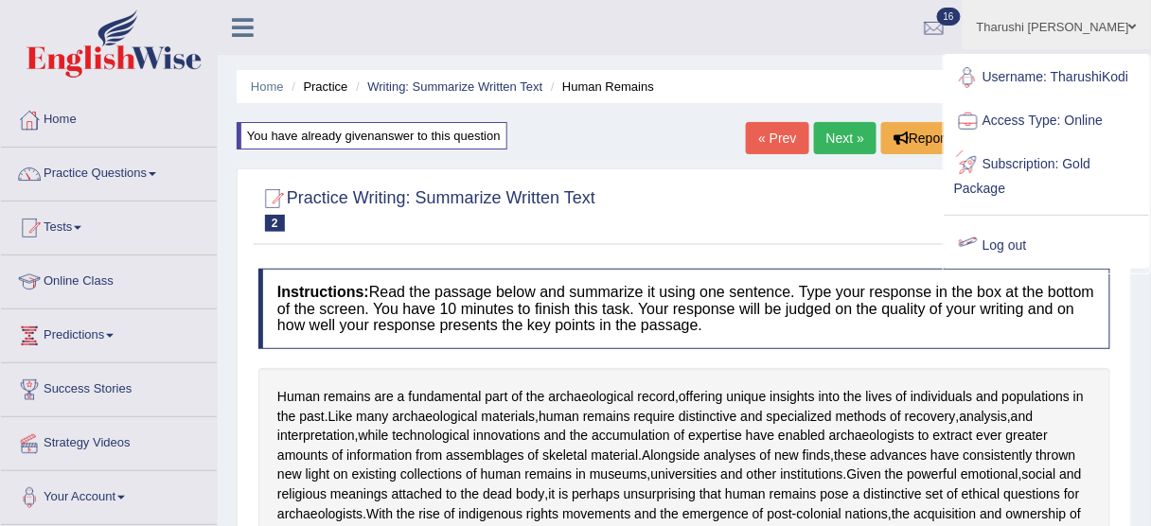
click at [1002, 241] on link "Log out" at bounding box center [1047, 246] width 205 height 44
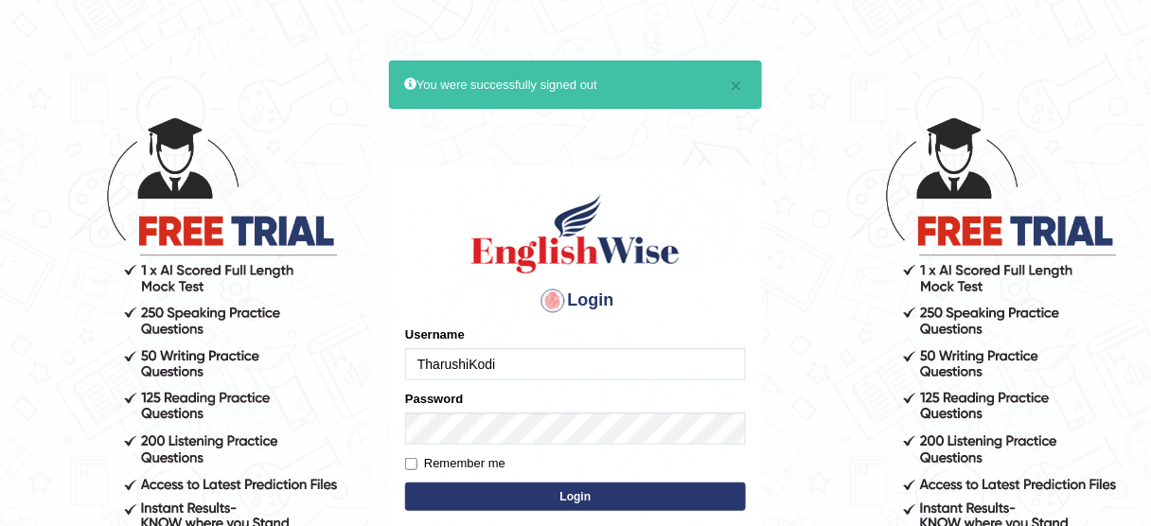
click at [511, 358] on input "TharushiKodi" at bounding box center [575, 364] width 341 height 32
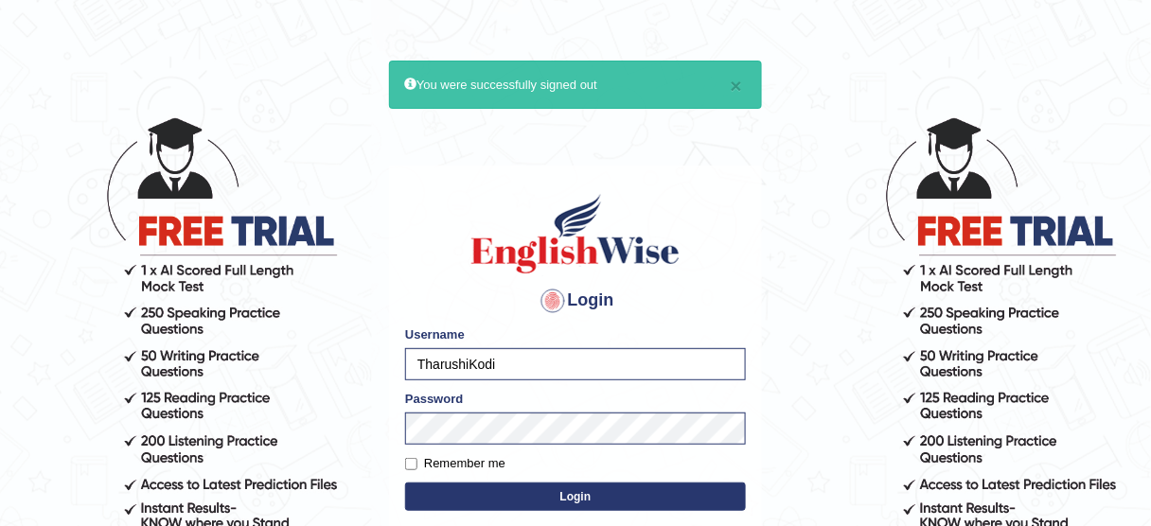
type input "KaurRavinder"
click at [626, 485] on button "Login" at bounding box center [575, 497] width 341 height 28
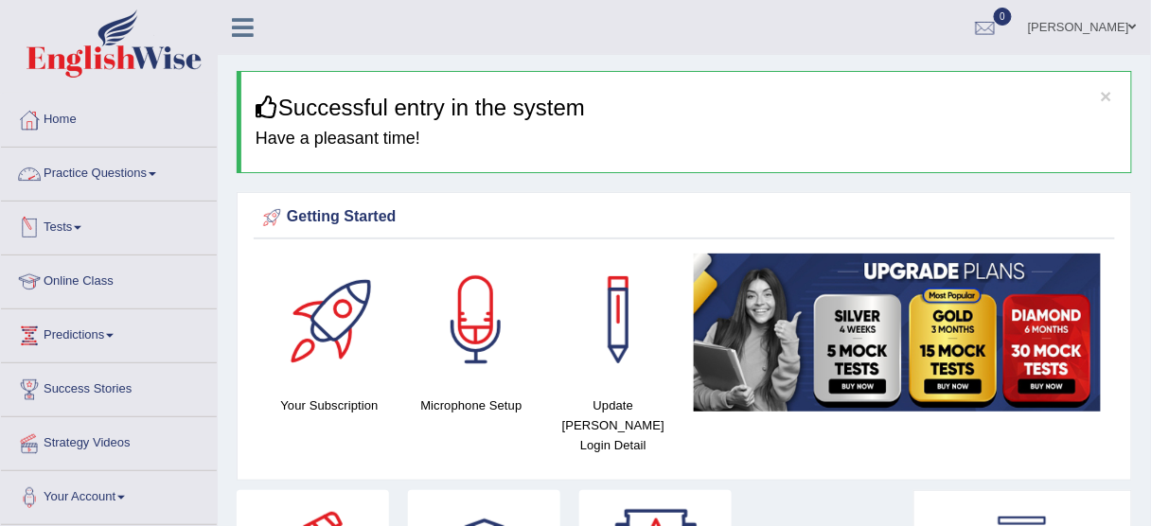
click at [133, 179] on link "Practice Questions" at bounding box center [109, 171] width 216 height 47
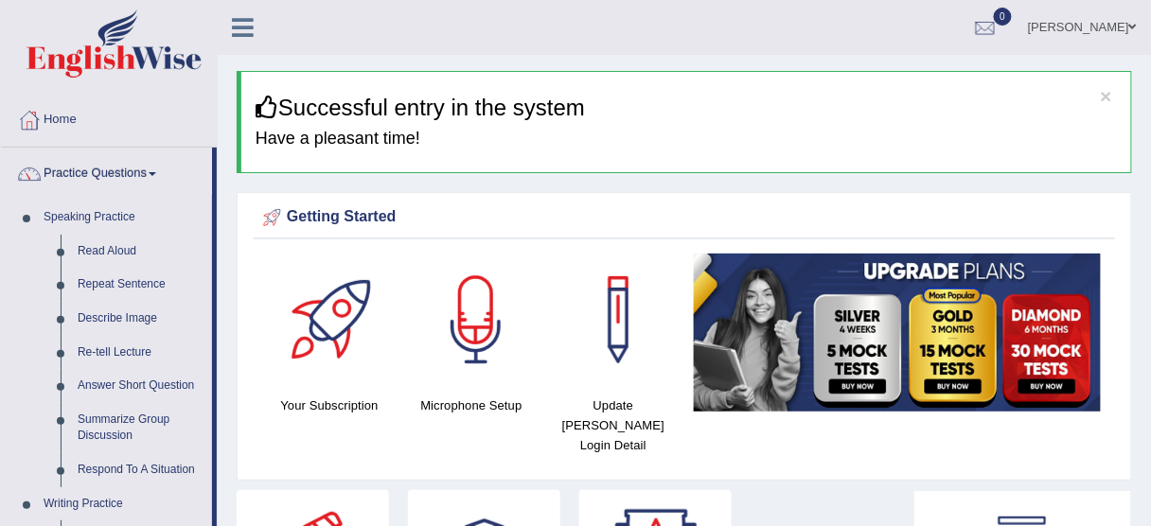
click at [146, 179] on link "Practice Questions" at bounding box center [106, 171] width 211 height 47
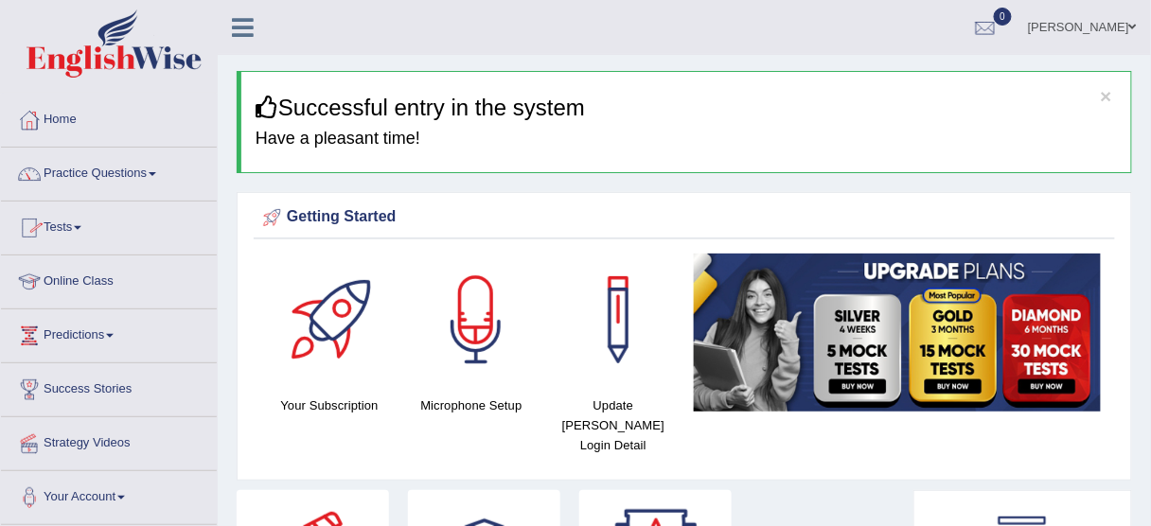
click at [77, 279] on link "Online Class" at bounding box center [109, 279] width 216 height 47
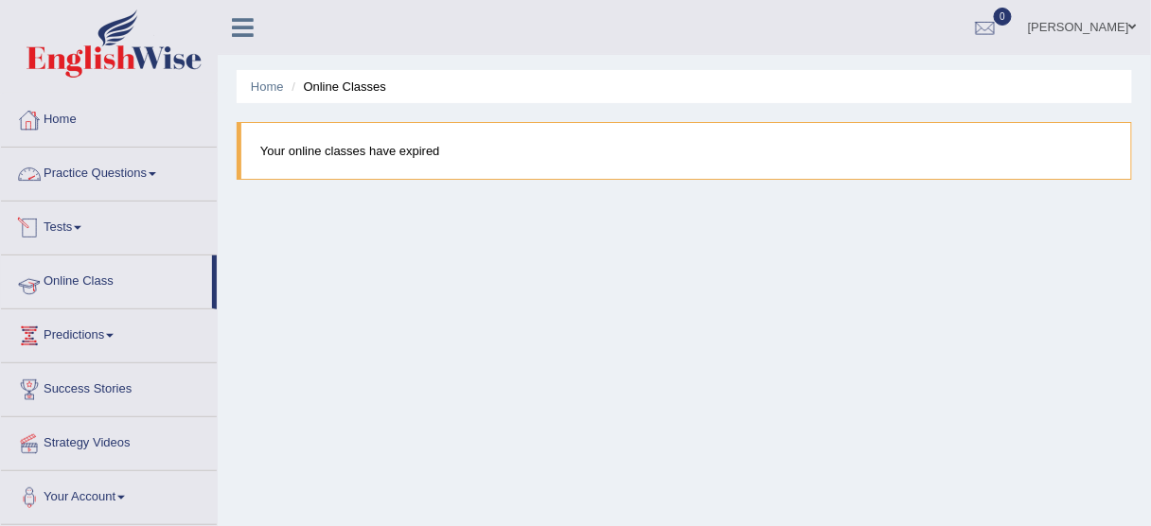
click at [93, 285] on link "Online Class" at bounding box center [106, 279] width 211 height 47
click at [107, 276] on link "Online Class" at bounding box center [106, 279] width 211 height 47
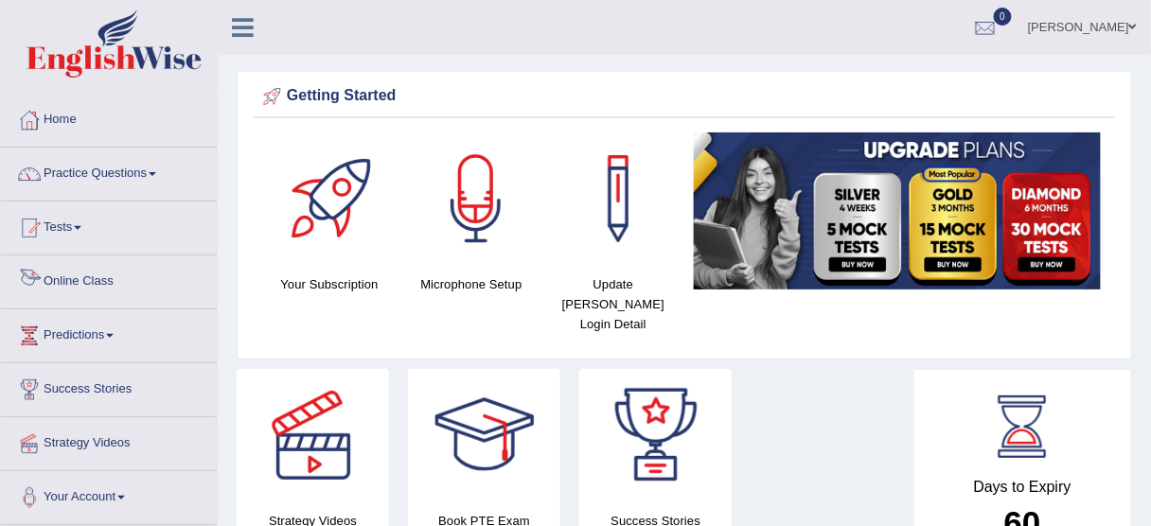
click at [67, 269] on link "Online Class" at bounding box center [109, 279] width 216 height 47
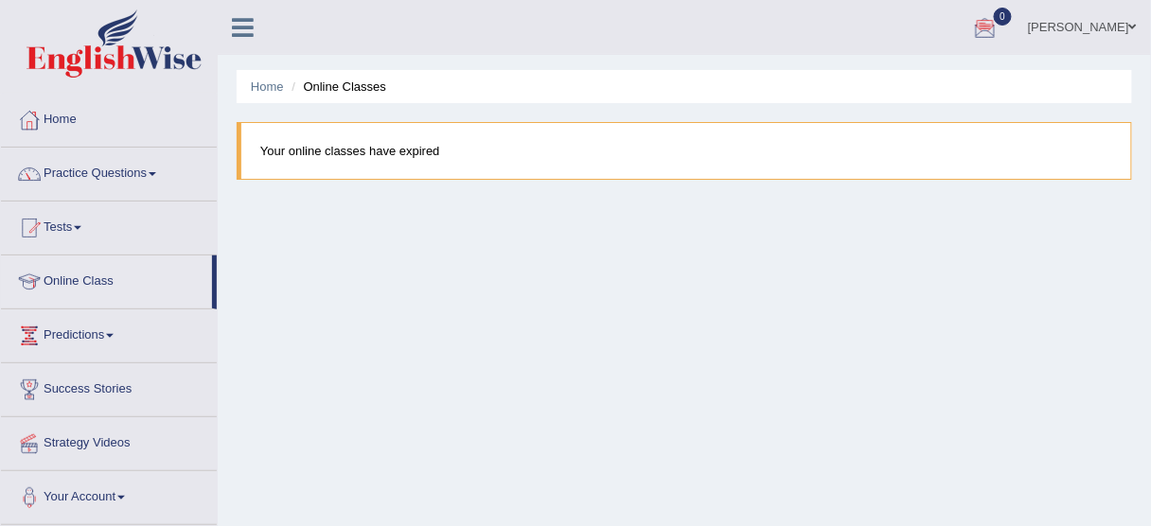
click at [74, 116] on link "Home" at bounding box center [109, 117] width 216 height 47
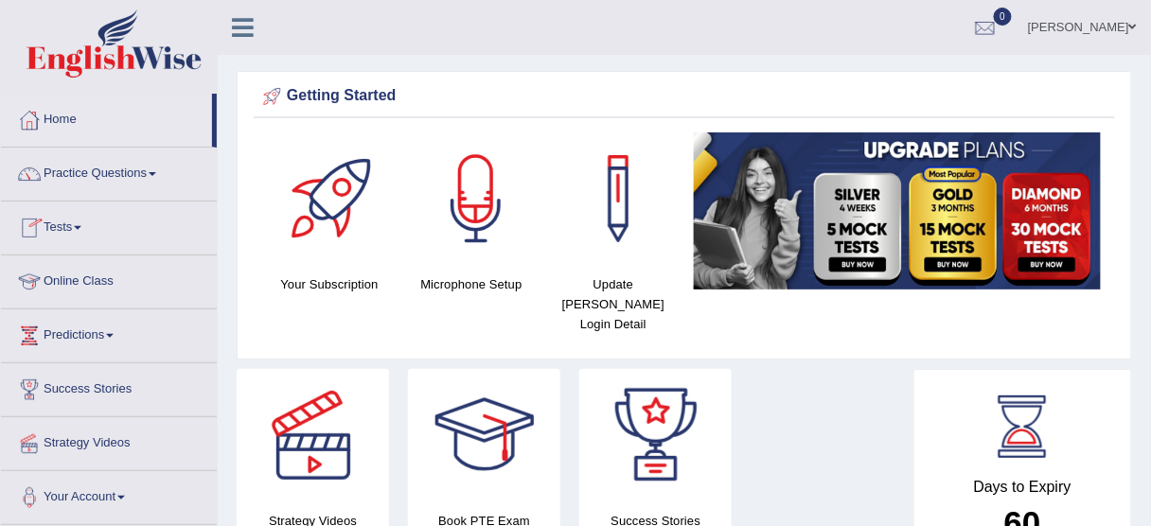
drag, startPoint x: 90, startPoint y: 274, endPoint x: 85, endPoint y: 261, distance: 13.2
click at [89, 274] on link "Online Class" at bounding box center [109, 279] width 216 height 47
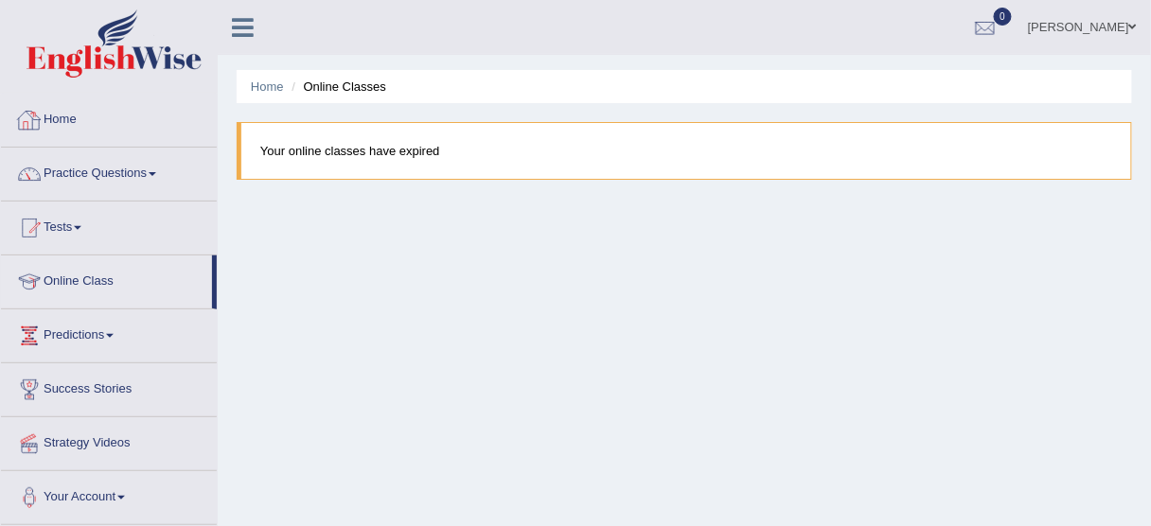
click at [55, 111] on link "Home" at bounding box center [109, 117] width 216 height 47
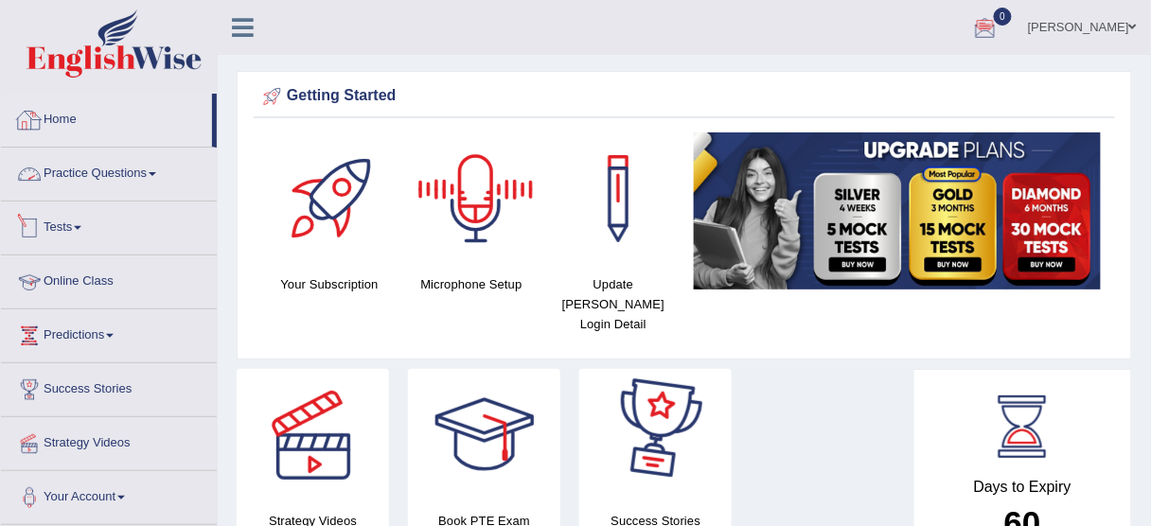
click at [80, 287] on link "Online Class" at bounding box center [109, 279] width 216 height 47
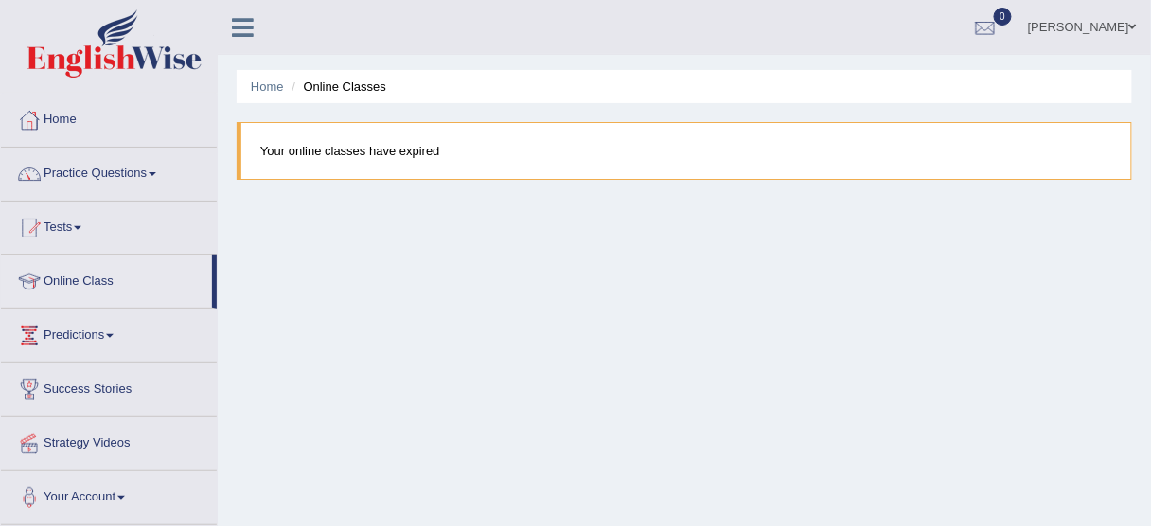
click at [1108, 27] on link "[PERSON_NAME]" at bounding box center [1082, 24] width 137 height 49
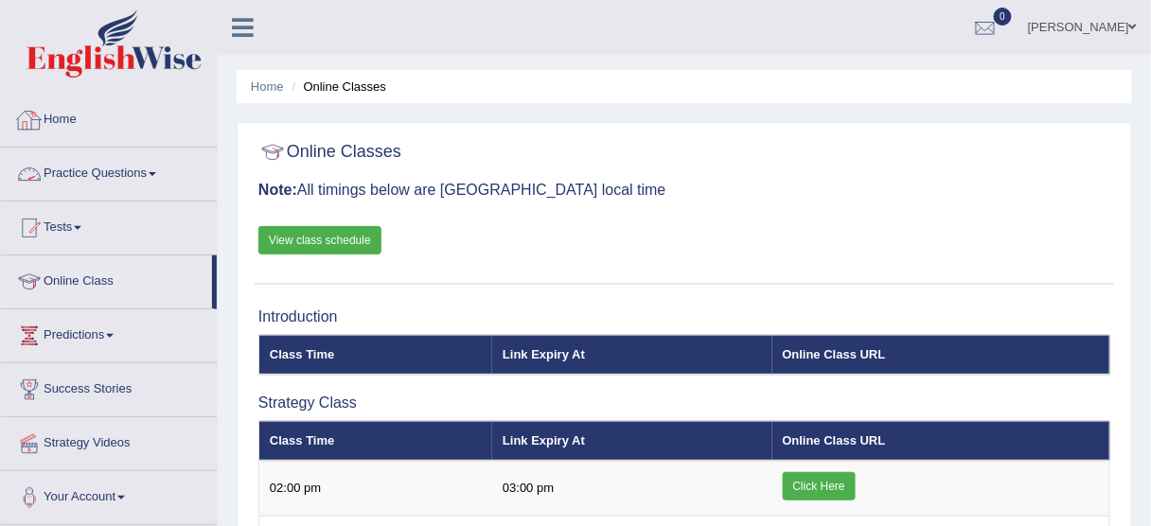
click at [53, 117] on link "Home" at bounding box center [109, 117] width 216 height 47
